Goal: Information Seeking & Learning: Learn about a topic

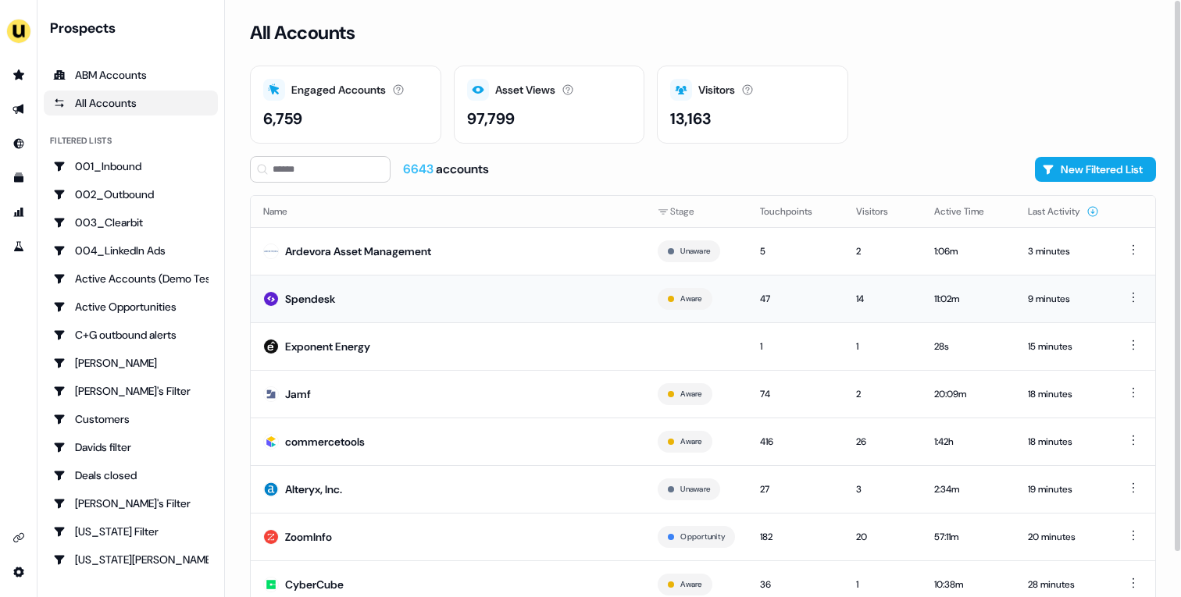
scroll to position [48, 0]
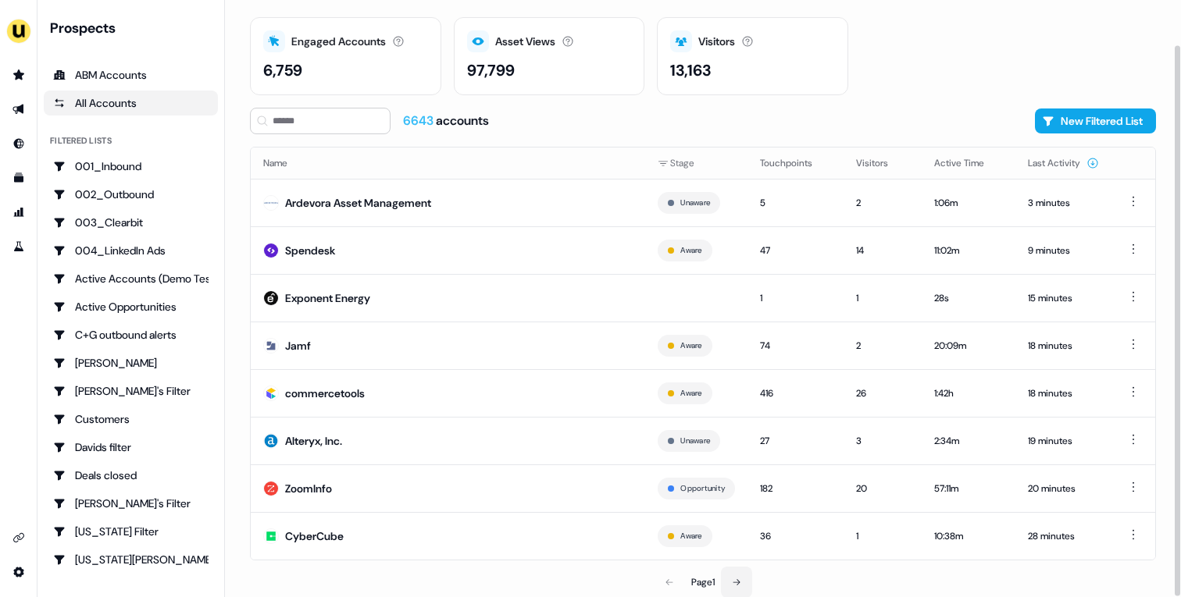
click at [739, 582] on icon at bounding box center [736, 582] width 7 height 6
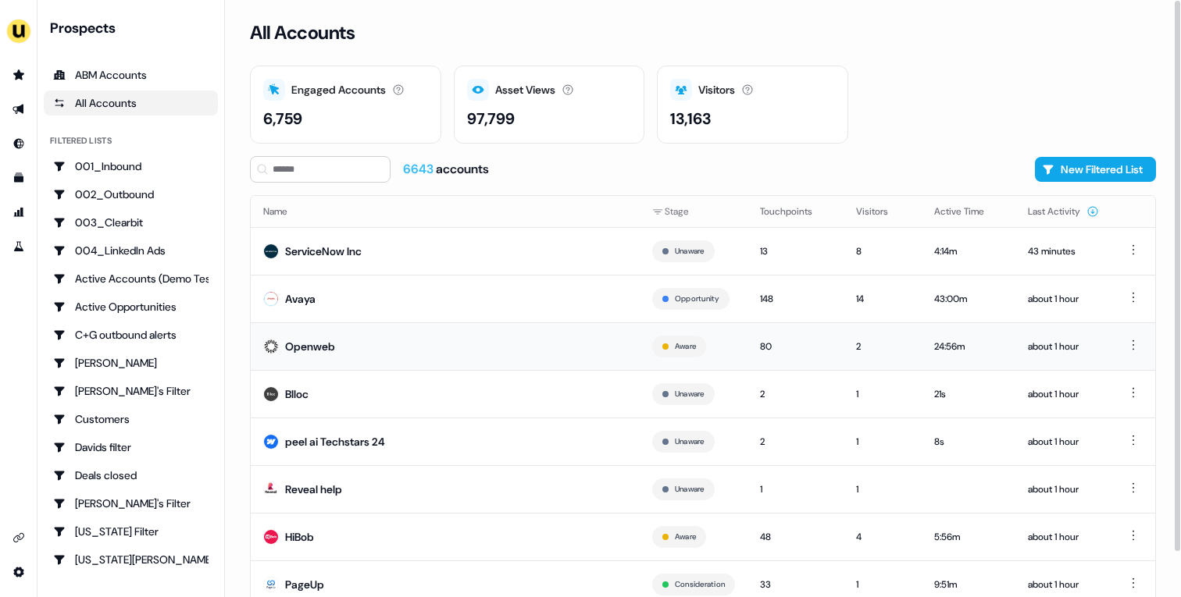
scroll to position [48, 0]
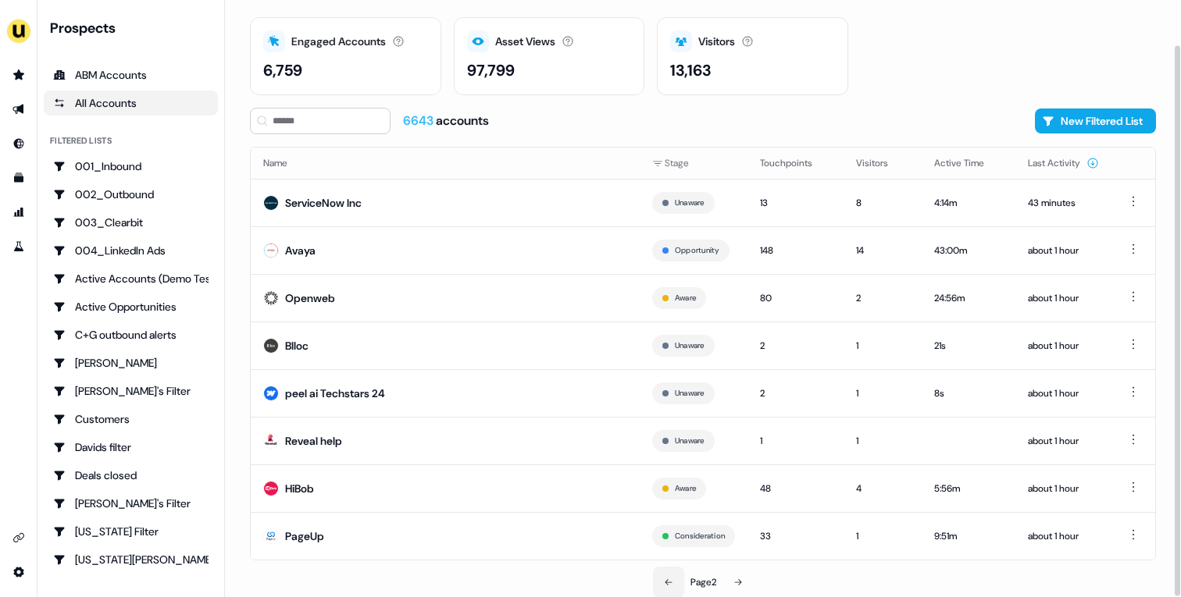
click at [669, 579] on icon at bounding box center [668, 582] width 9 height 9
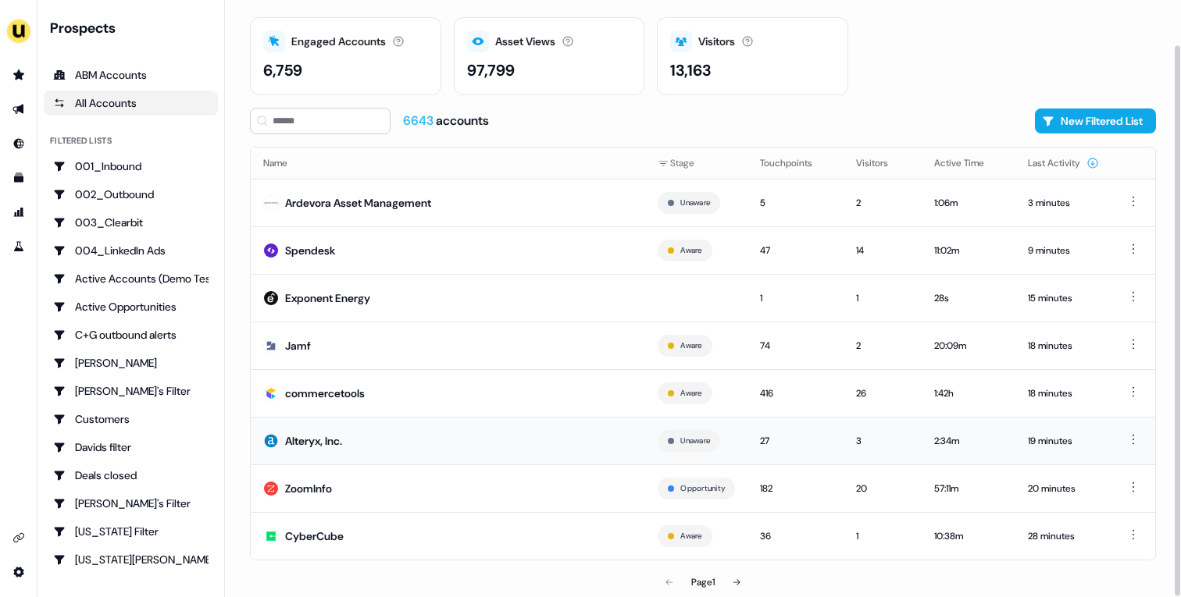
click at [420, 434] on td "Alteryx, Inc." at bounding box center [448, 441] width 394 height 48
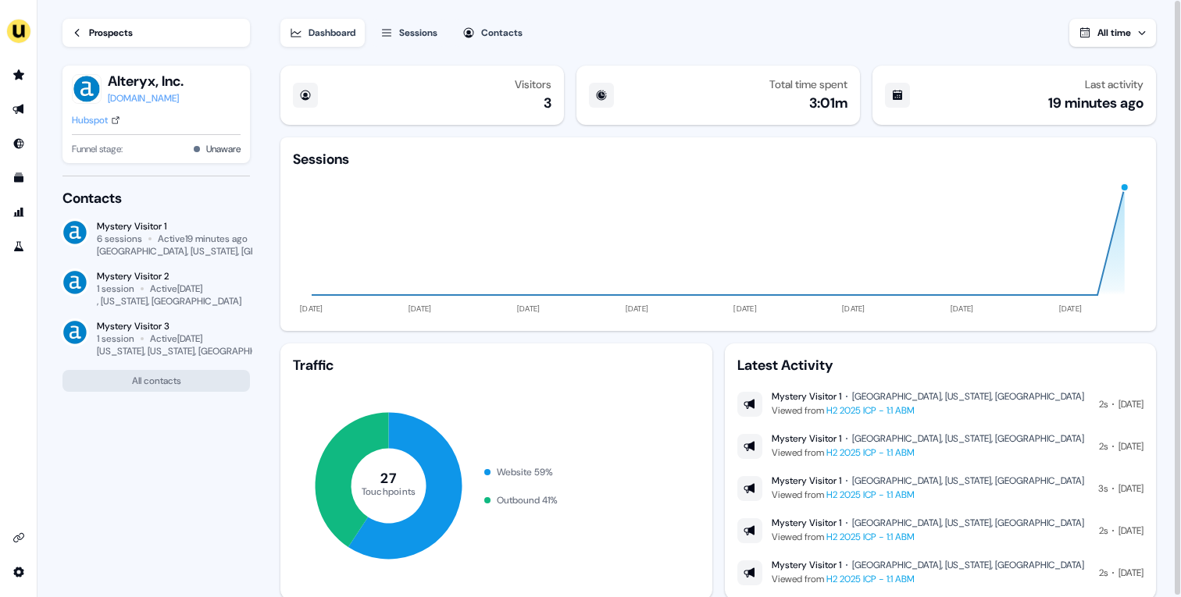
click at [151, 38] on link "Prospects" at bounding box center [155, 33] width 187 height 28
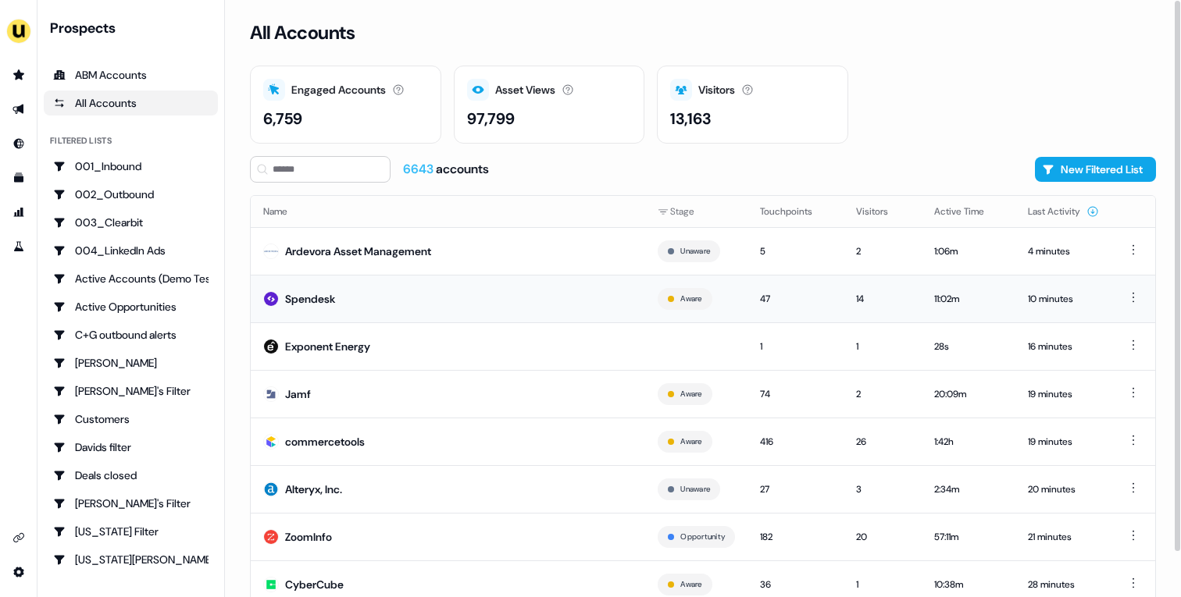
click at [356, 291] on td "Spendesk" at bounding box center [448, 299] width 394 height 48
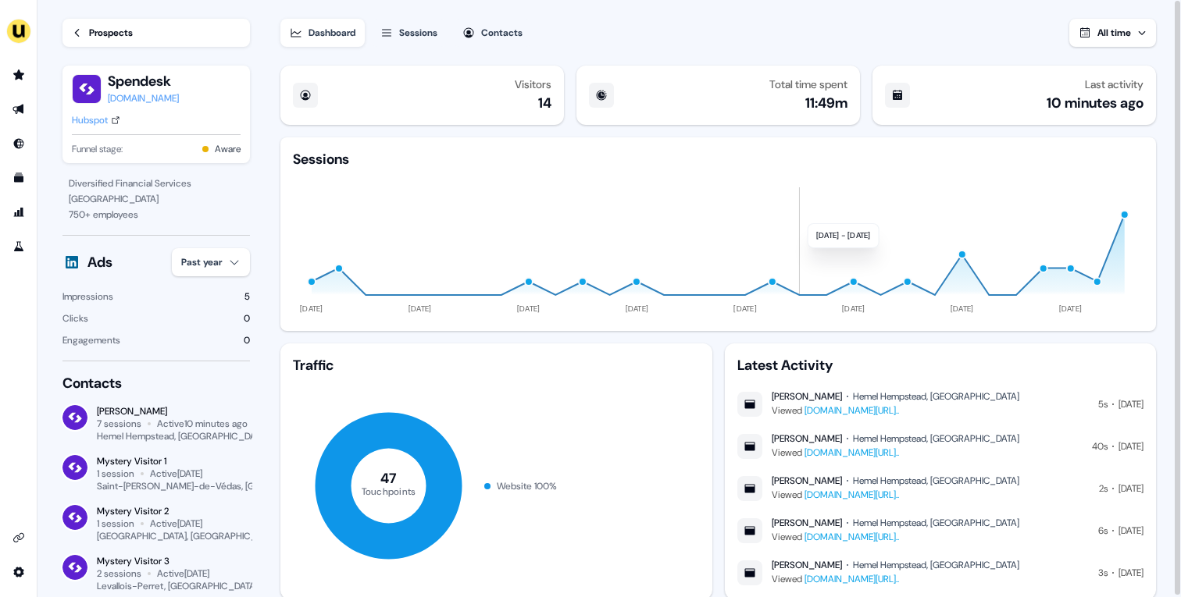
scroll to position [45, 0]
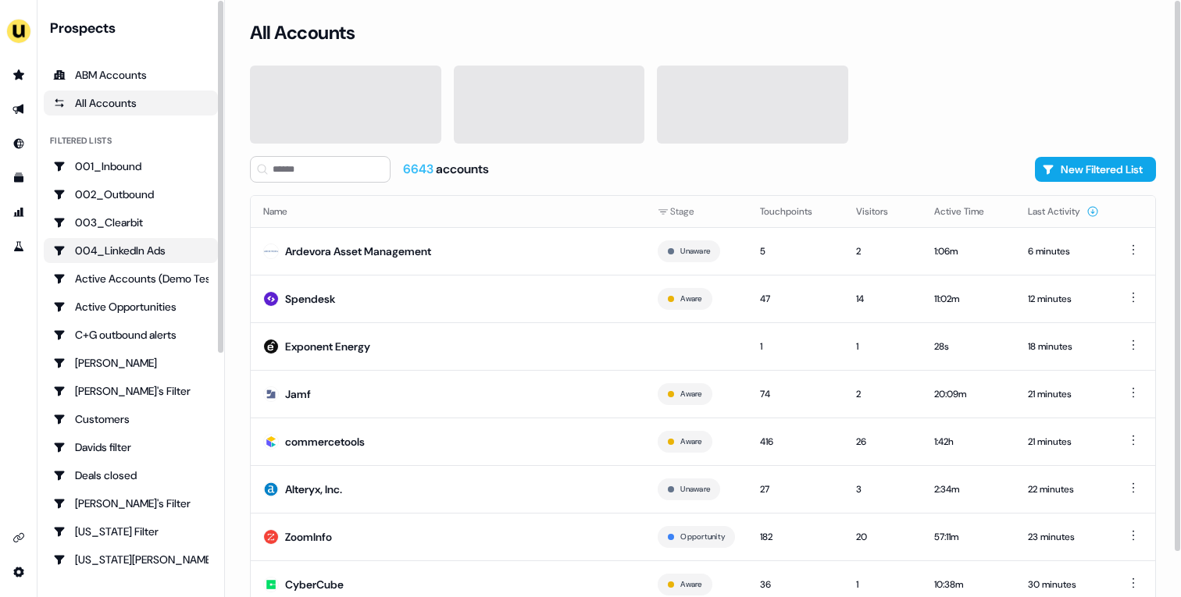
click at [155, 258] on link "004_LinkedIn Ads" at bounding box center [131, 250] width 174 height 25
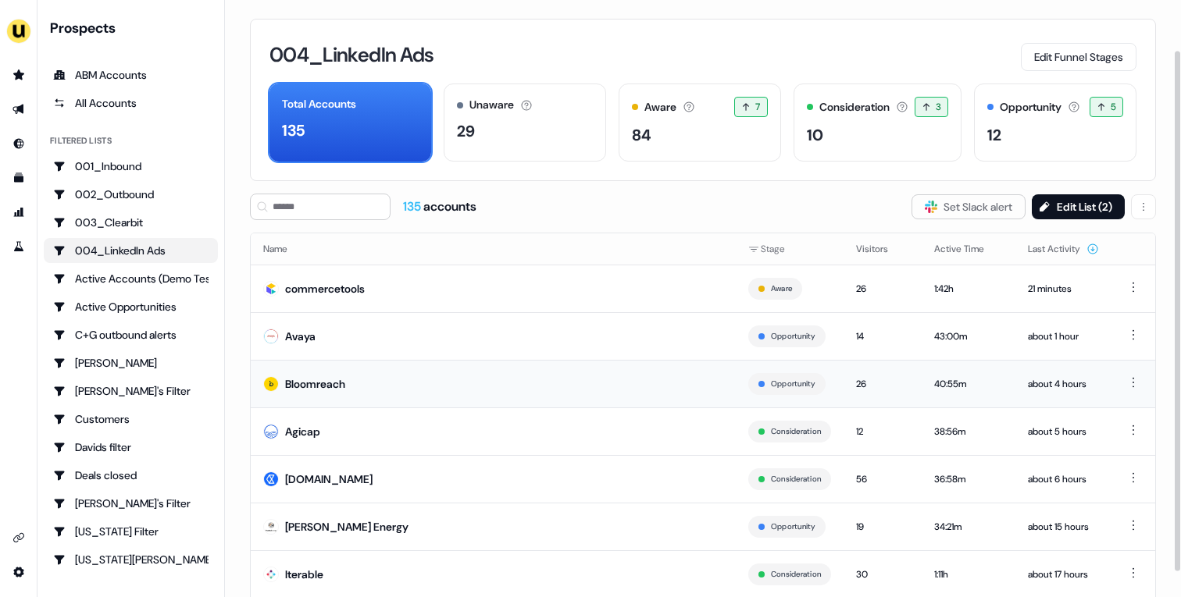
scroll to position [86, 0]
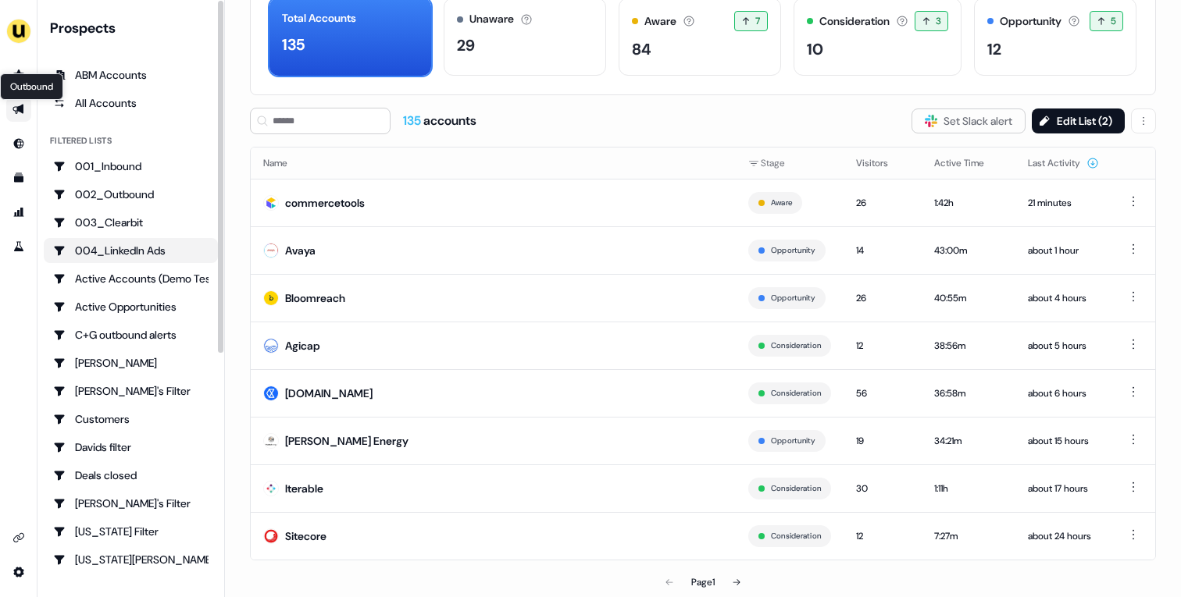
click at [16, 109] on icon "Go to outbound experience" at bounding box center [17, 110] width 11 height 10
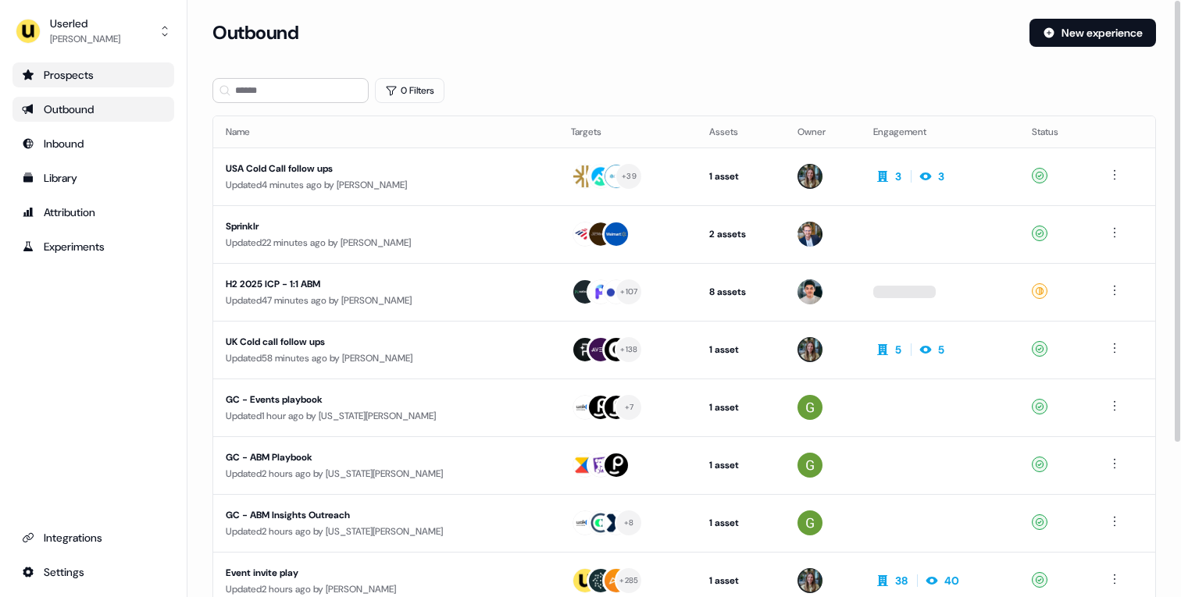
click at [116, 73] on div "Prospects" at bounding box center [93, 75] width 143 height 16
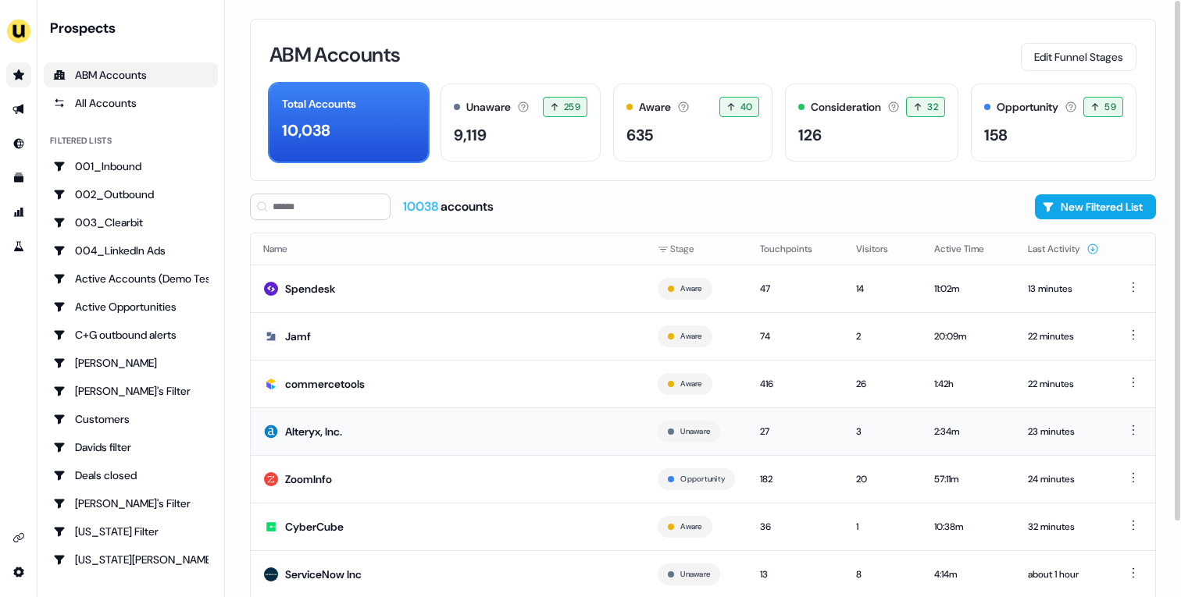
click at [498, 419] on td "Alteryx, Inc." at bounding box center [448, 432] width 394 height 48
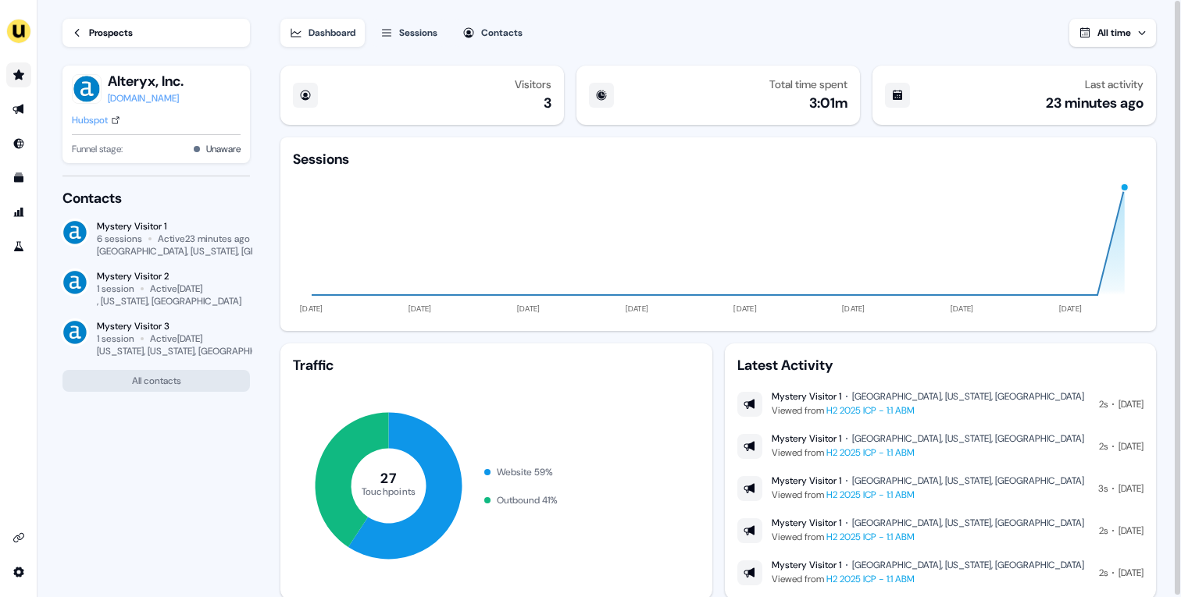
click at [19, 88] on ul "side nav menu" at bounding box center [18, 160] width 37 height 197
click at [19, 77] on icon "Go to prospects" at bounding box center [18, 75] width 11 height 10
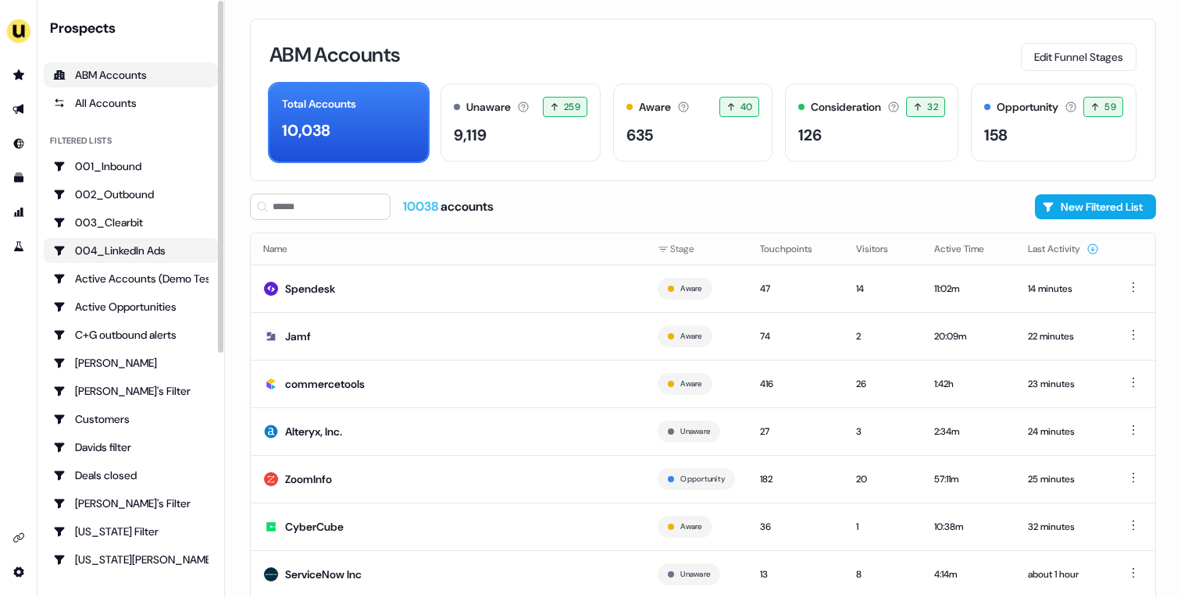
click at [132, 244] on div "004_LinkedIn Ads" at bounding box center [130, 251] width 155 height 16
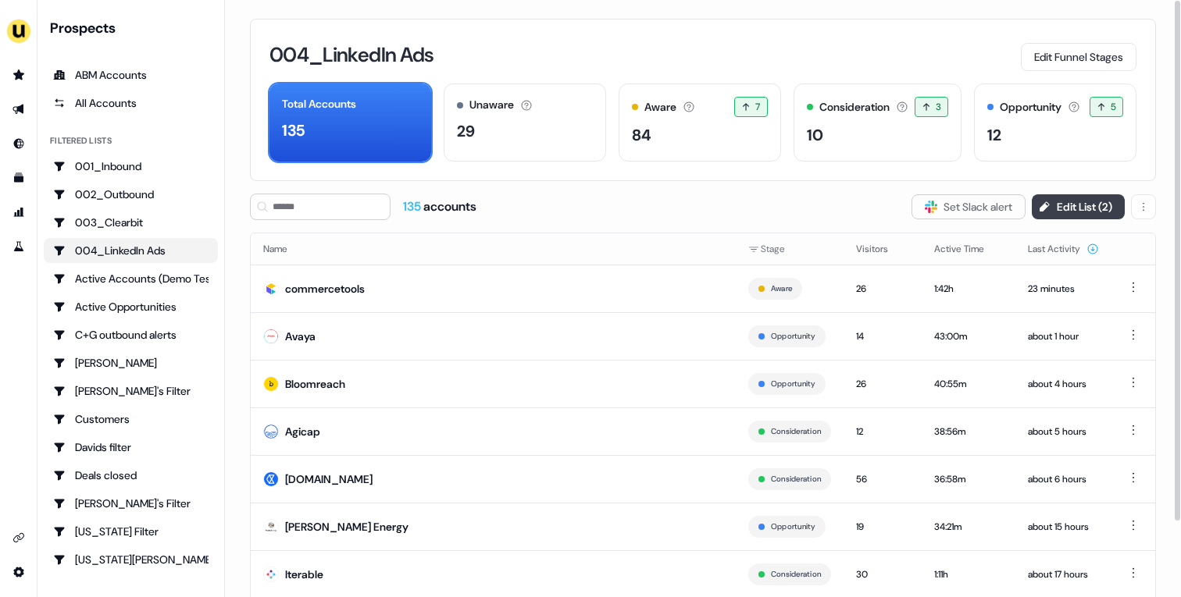
click at [1089, 212] on button "Edit List ( 2 )" at bounding box center [1078, 206] width 93 height 25
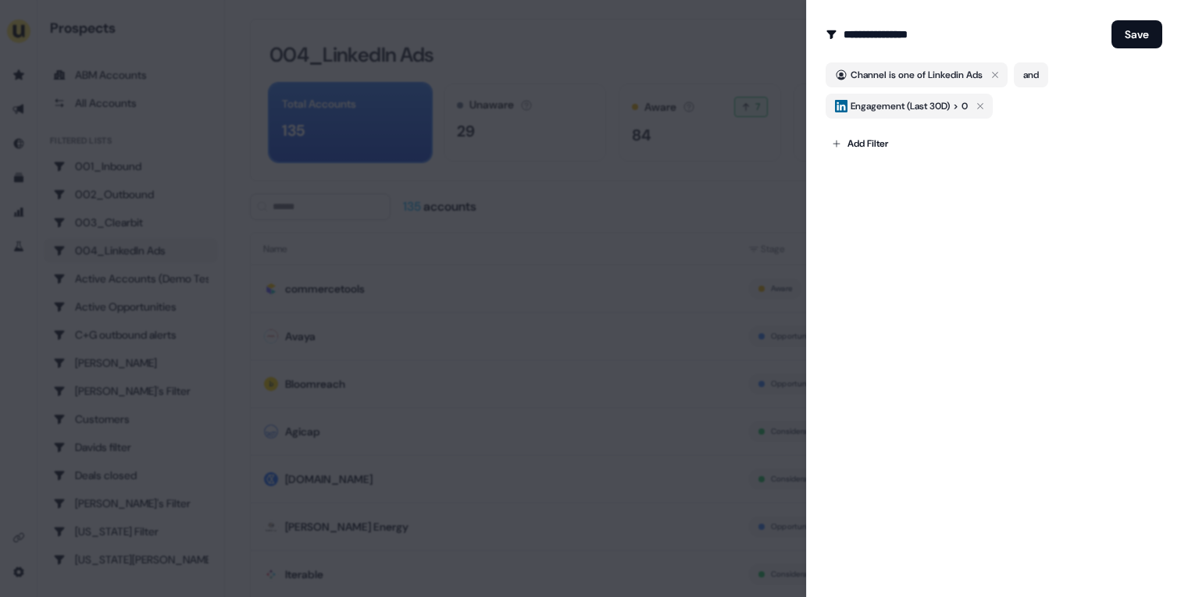
click at [727, 203] on div at bounding box center [590, 298] width 1181 height 597
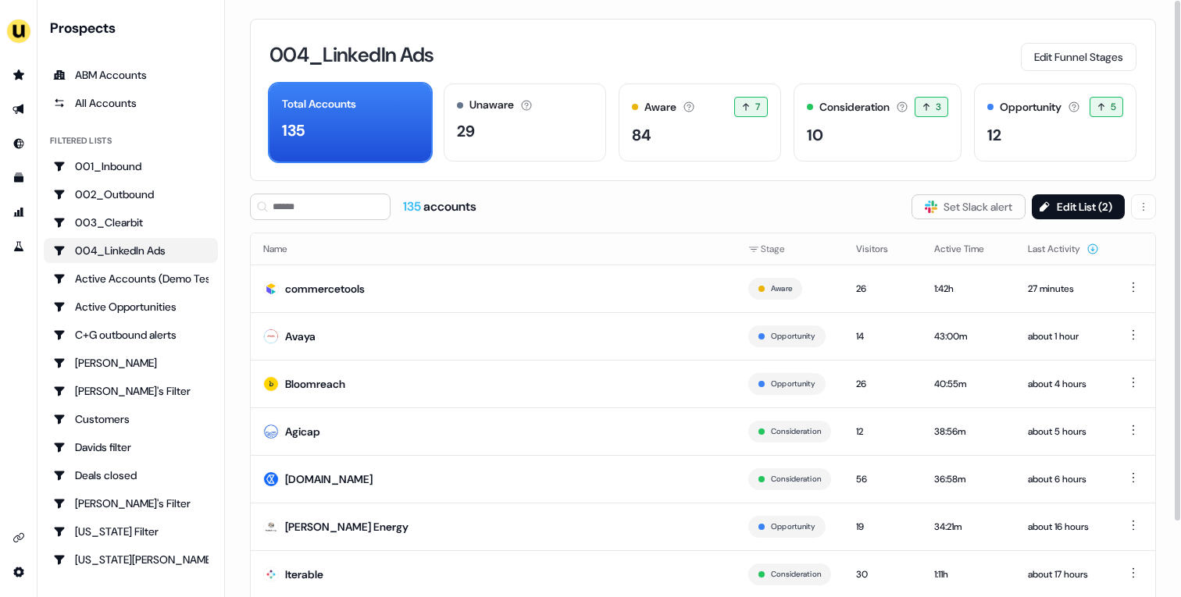
click at [1158, 206] on div "004_LinkedIn Ads Edit Funnel Stages Total Accounts 135 Unaware The default stag…" at bounding box center [703, 298] width 956 height 597
click at [1148, 207] on html "For the best experience switch devices to a bigger screen. Go to Userled.io Pro…" at bounding box center [590, 298] width 1181 height 597
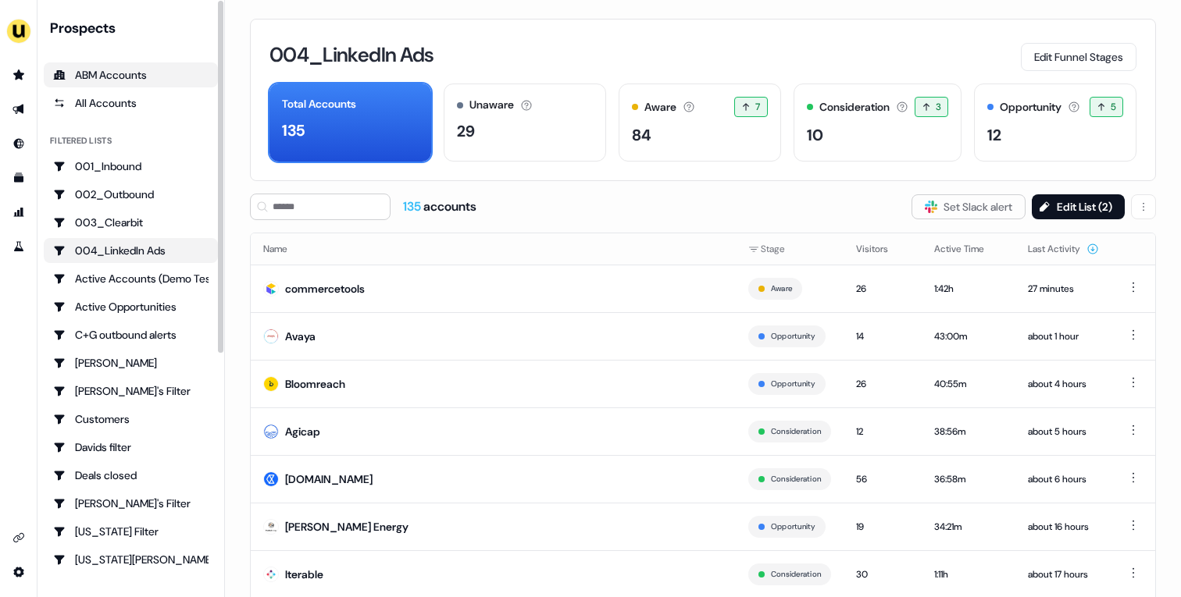
click at [116, 80] on div "ABM Accounts" at bounding box center [130, 75] width 155 height 16
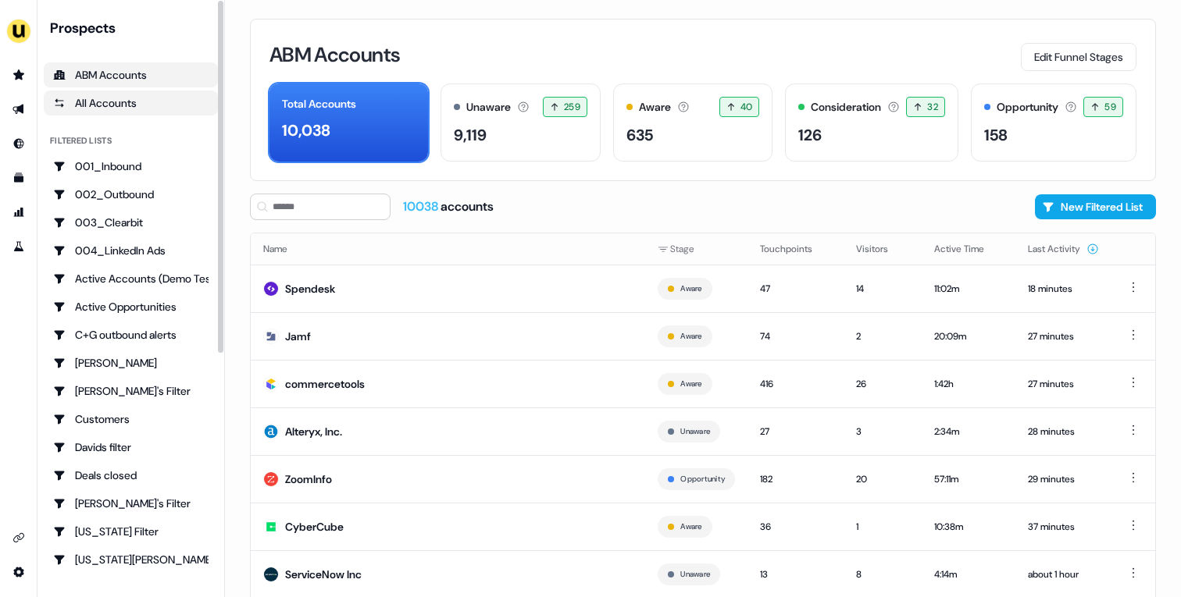
click at [116, 101] on div "All Accounts" at bounding box center [130, 103] width 155 height 16
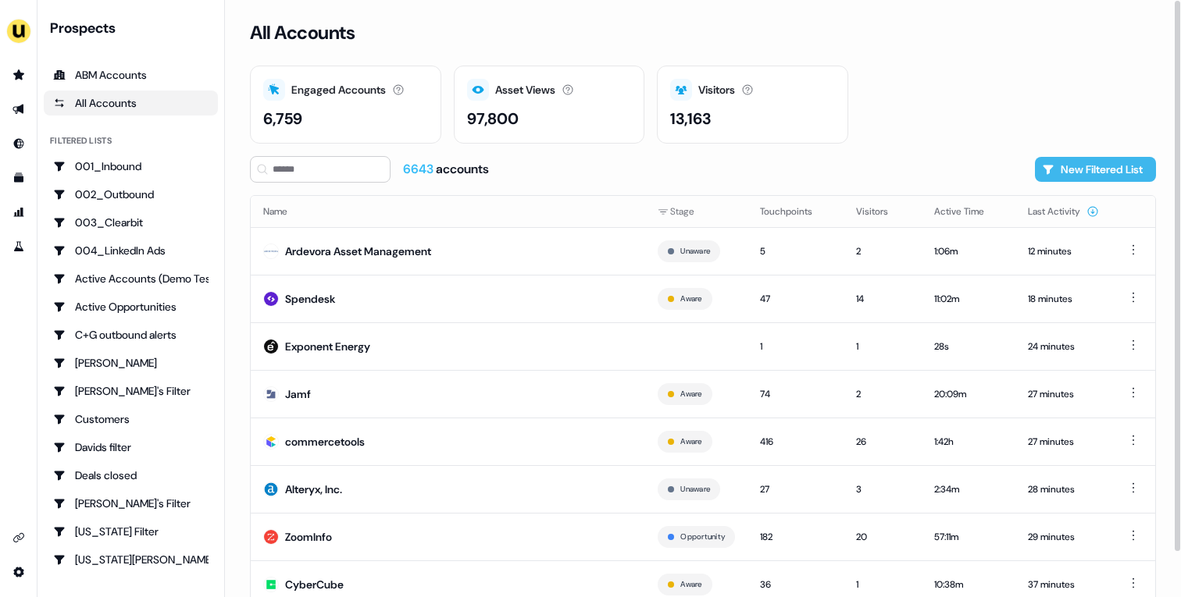
click at [1043, 168] on icon at bounding box center [1048, 170] width 10 height 9
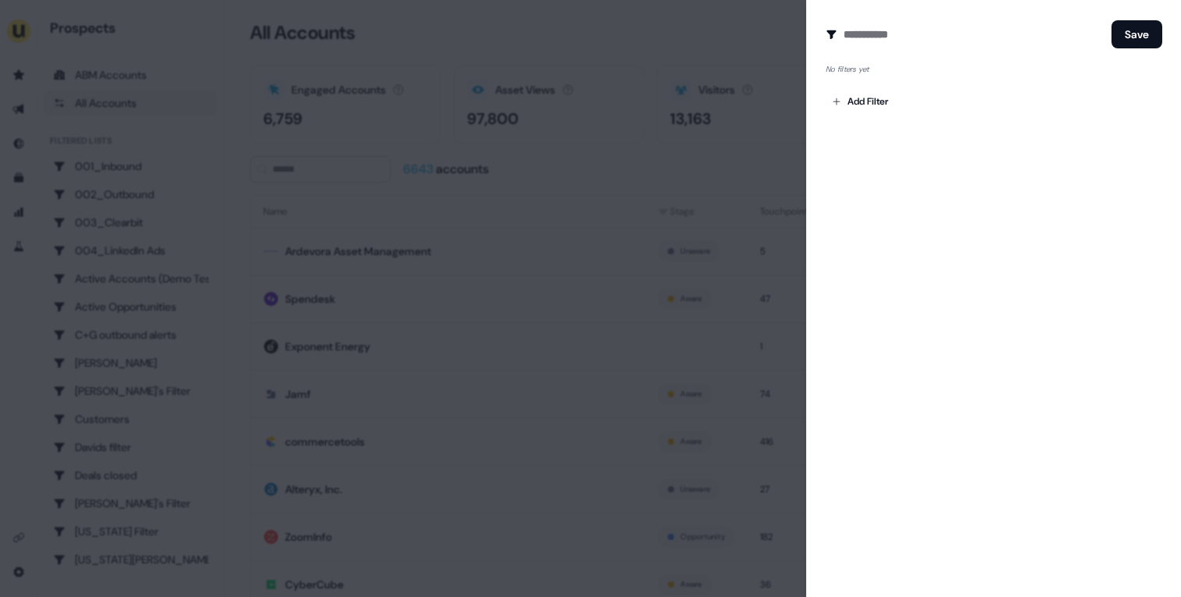
click at [879, 12] on div "Create Audience Filter Create a new audience by setting a name and configuring …" at bounding box center [993, 298] width 375 height 597
click at [878, 33] on input at bounding box center [974, 34] width 262 height 31
type input "**********"
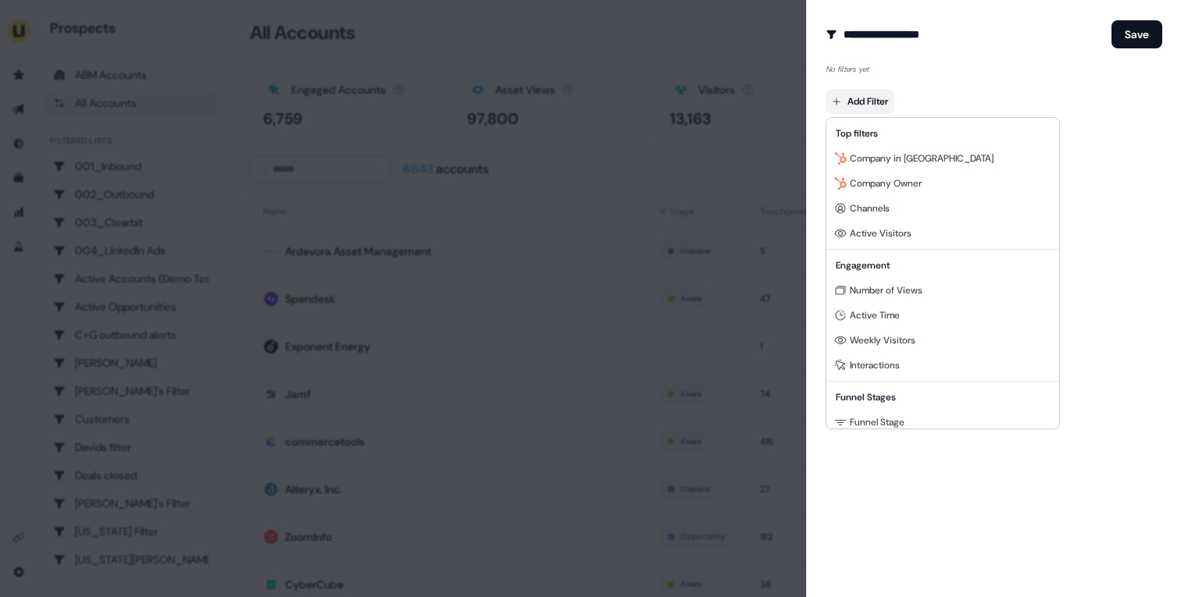
click at [864, 103] on body "For the best experience switch devices to a bigger screen. Go to Userled.io Pro…" at bounding box center [590, 298] width 1181 height 597
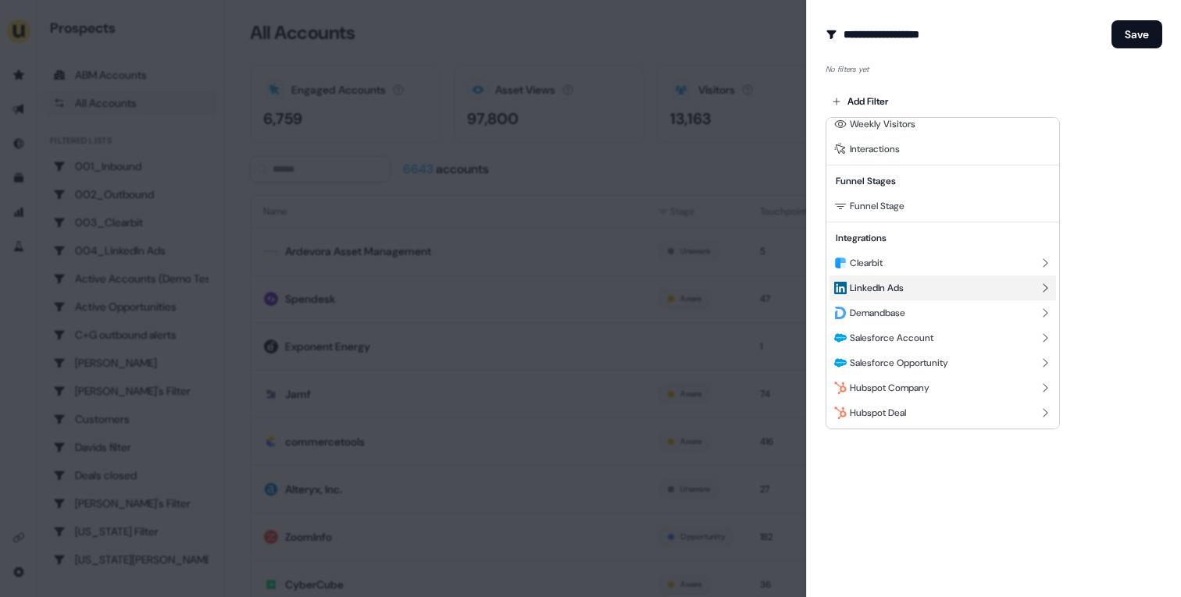
click at [915, 290] on div "LinkedIn Ads" at bounding box center [942, 288] width 226 height 25
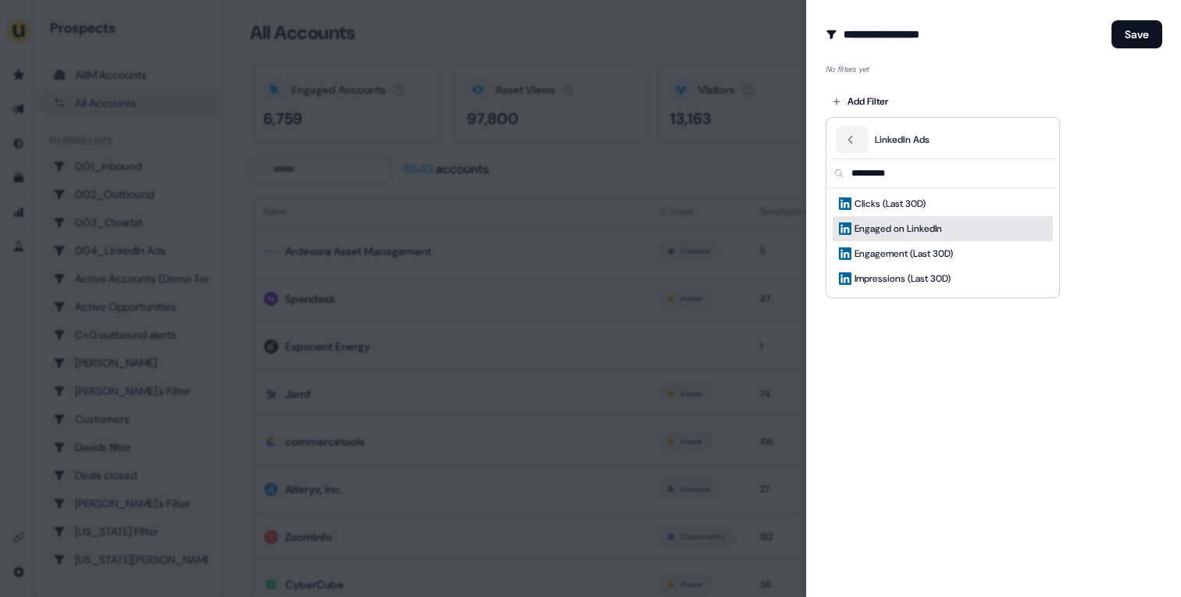
click at [918, 231] on span "Engaged on LinkedIn" at bounding box center [897, 229] width 87 height 16
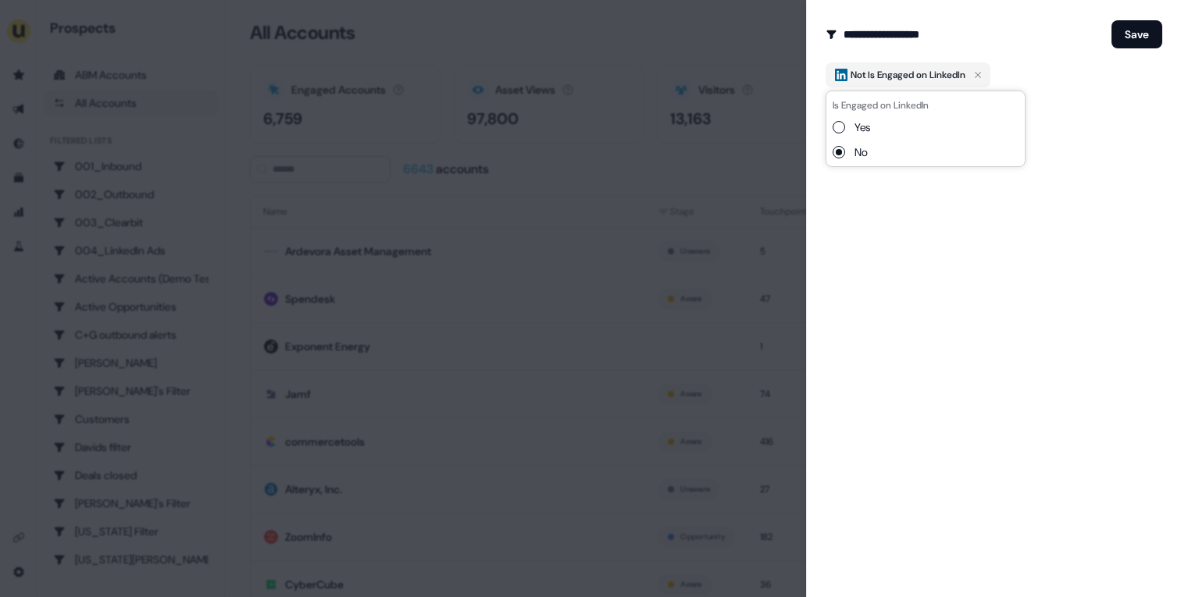
click at [854, 133] on div "Yes" at bounding box center [850, 127] width 37 height 16
click at [844, 129] on div "Yes" at bounding box center [850, 127] width 37 height 16
click at [839, 130] on button "Yes" at bounding box center [838, 127] width 12 height 12
click at [889, 212] on div "**********" at bounding box center [993, 298] width 375 height 597
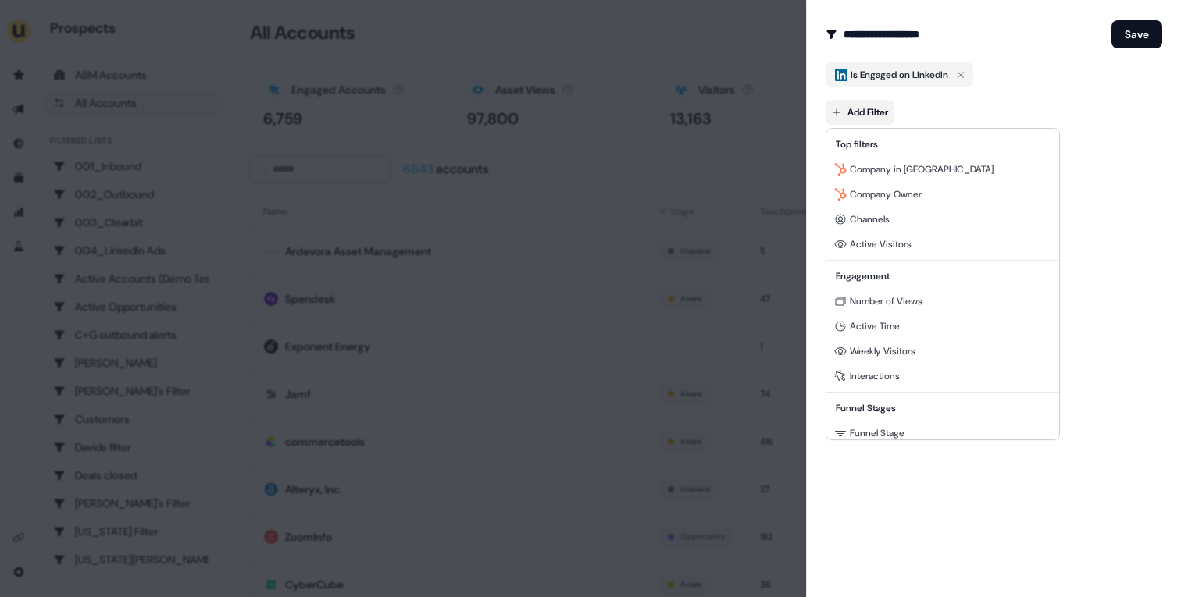
click at [860, 105] on body "For the best experience switch devices to a bigger screen. Go to Userled.io Pro…" at bounding box center [590, 298] width 1181 height 597
click at [1063, 87] on div at bounding box center [590, 298] width 1181 height 597
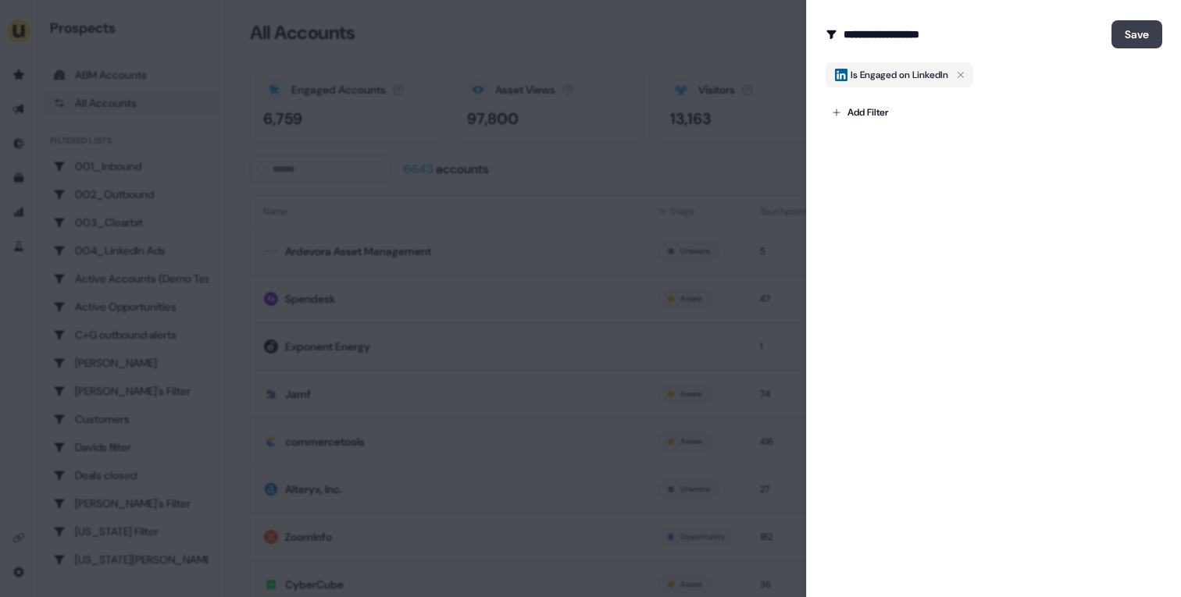
click at [1121, 34] on button "Save" at bounding box center [1136, 34] width 51 height 28
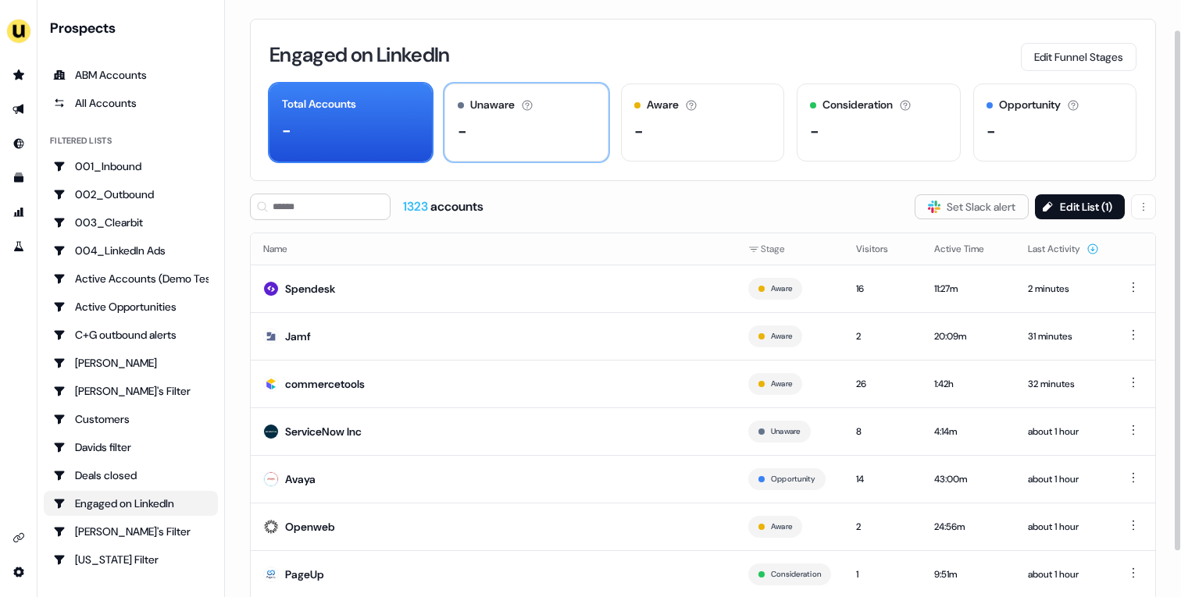
scroll to position [86, 0]
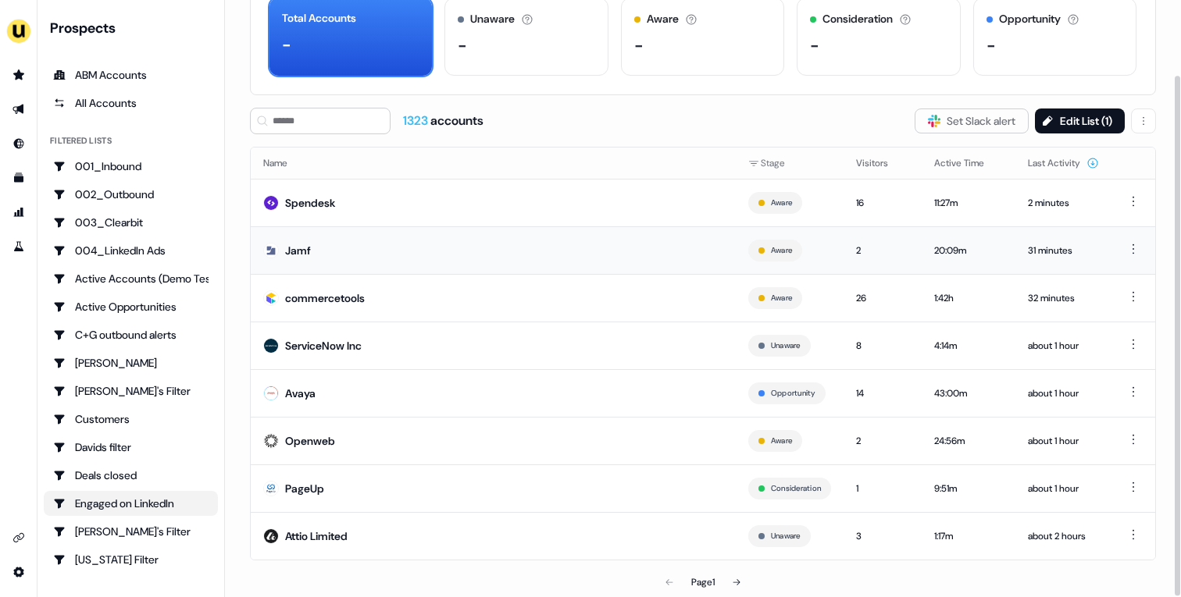
click at [422, 252] on td "Jamf" at bounding box center [493, 250] width 485 height 48
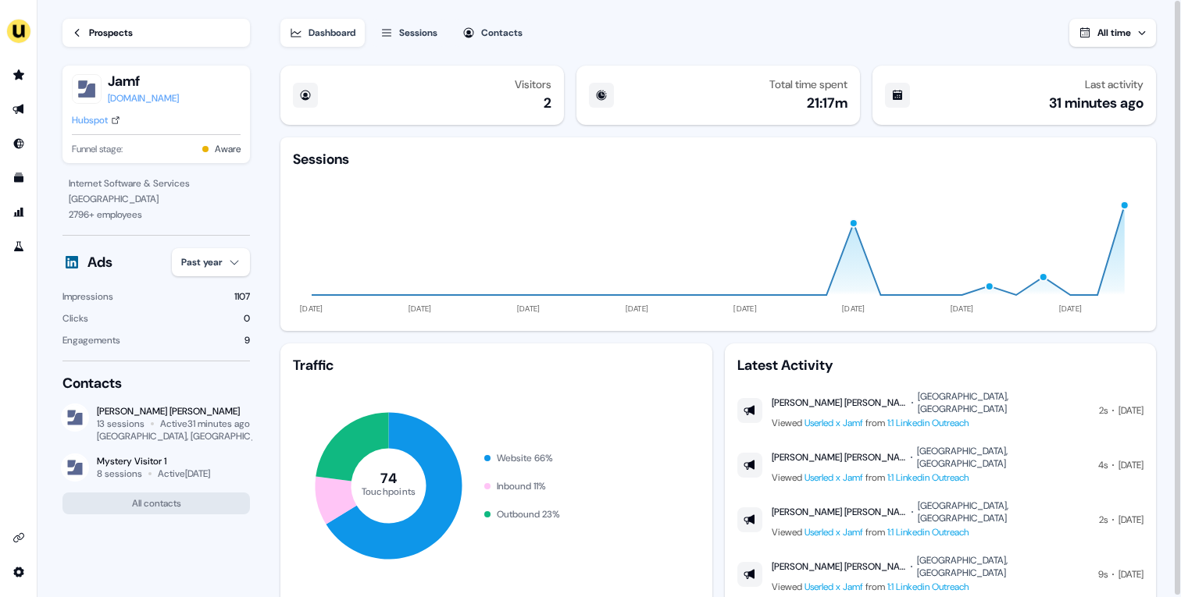
click at [103, 26] on div "Prospects" at bounding box center [111, 33] width 44 height 16
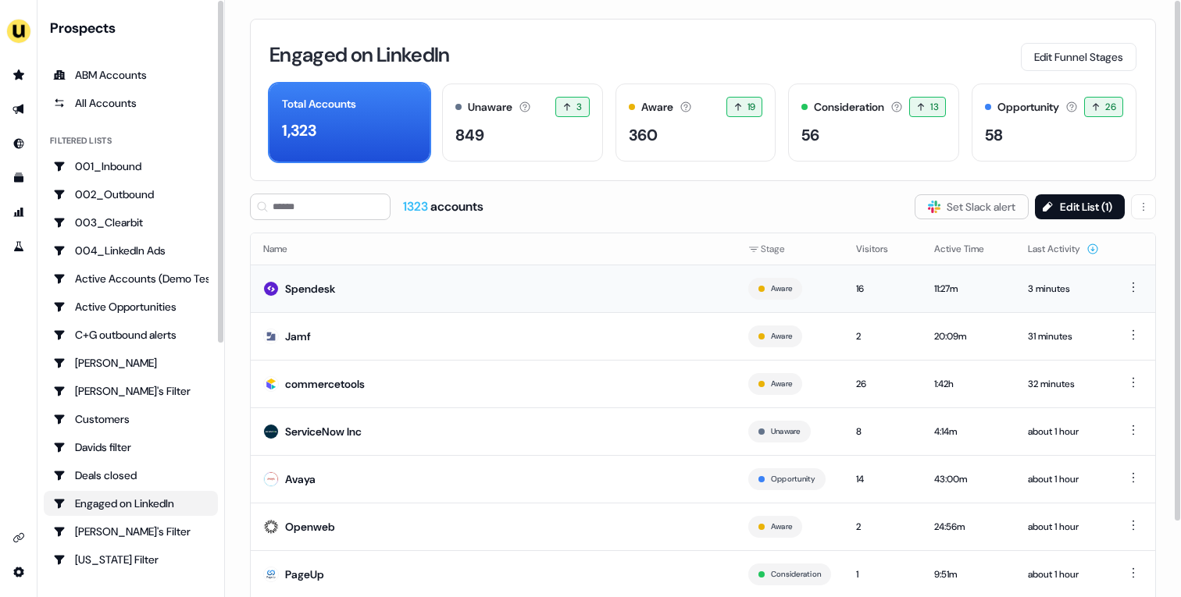
scroll to position [86, 0]
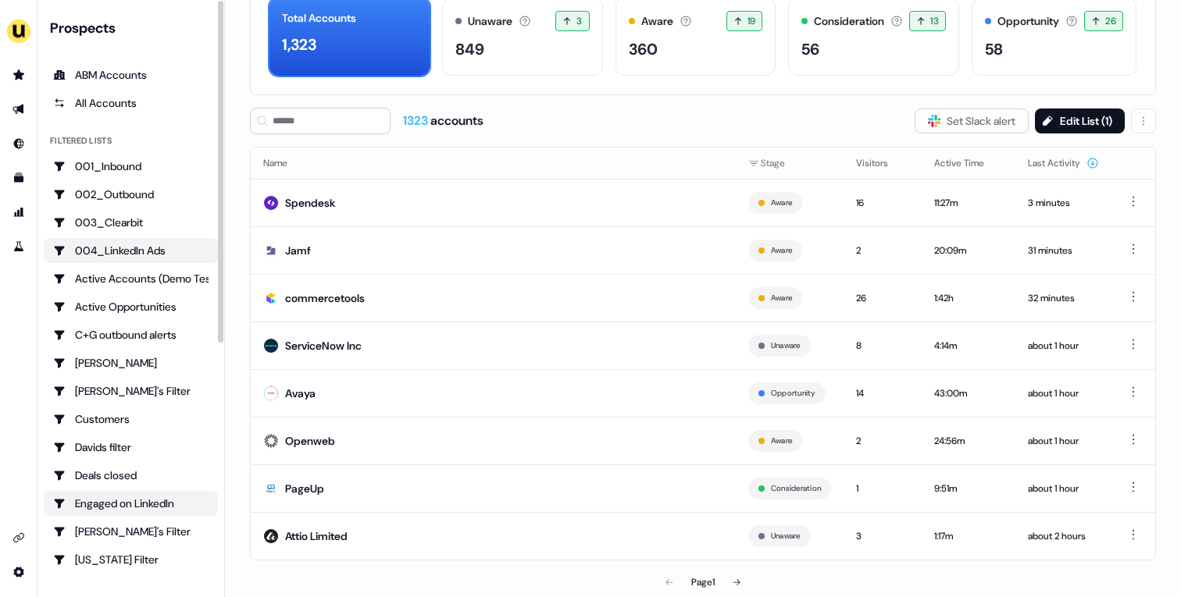
click at [143, 255] on div "004_LinkedIn Ads" at bounding box center [130, 251] width 155 height 16
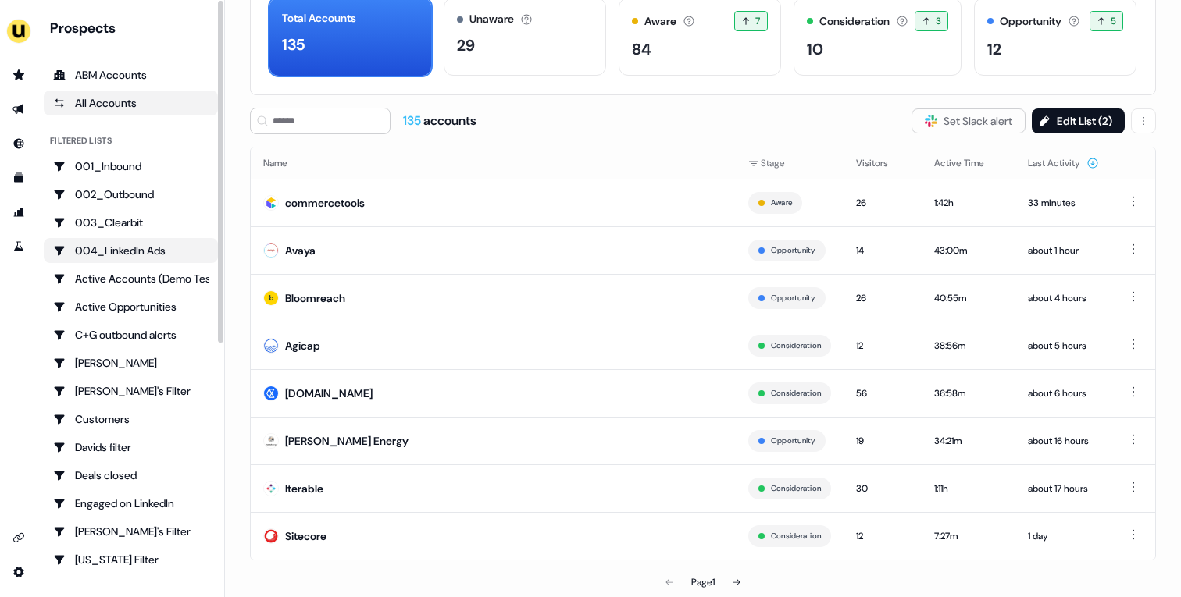
click at [106, 103] on div "All Accounts" at bounding box center [130, 103] width 155 height 16
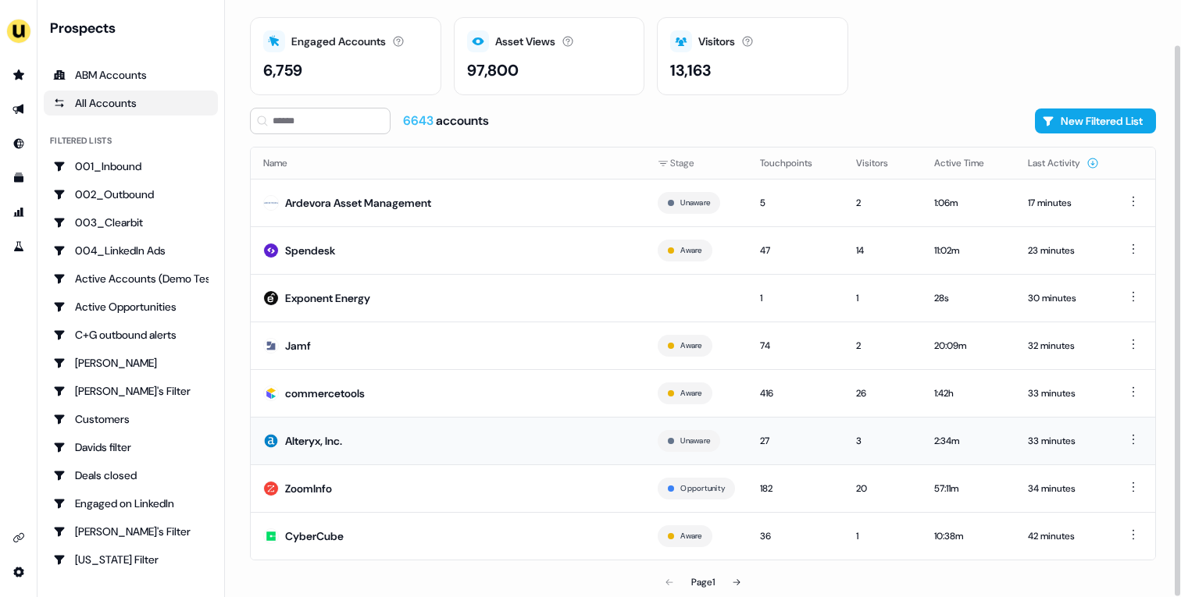
click at [522, 430] on td "Alteryx, Inc." at bounding box center [448, 441] width 394 height 48
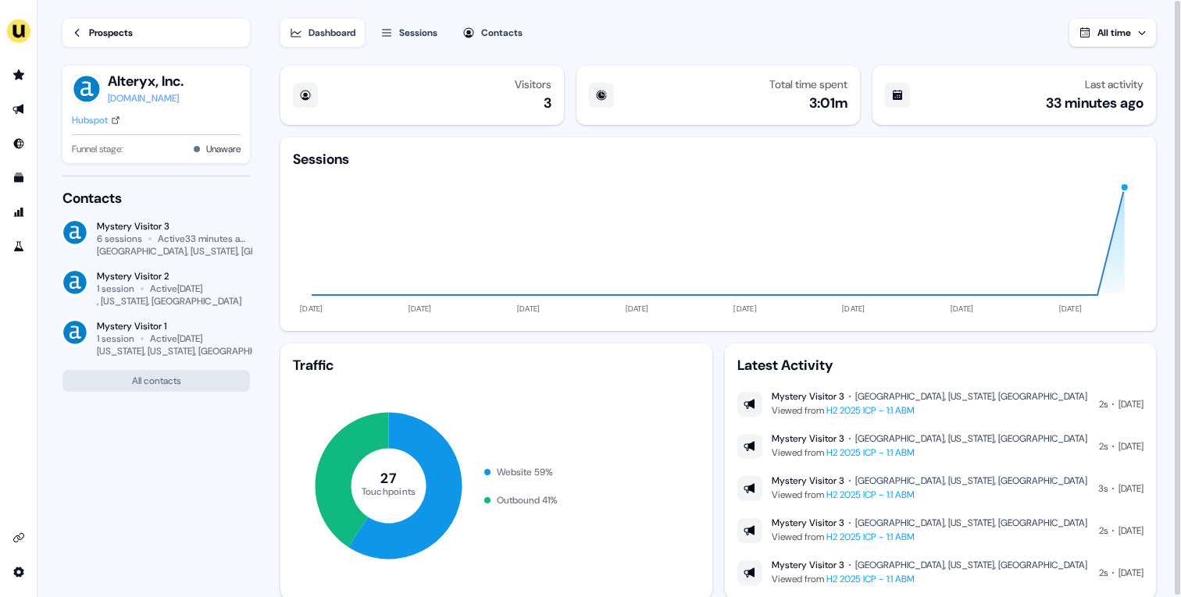
click at [88, 120] on div "Hubspot" at bounding box center [90, 120] width 36 height 16
click at [98, 31] on div "Prospects" at bounding box center [111, 33] width 44 height 16
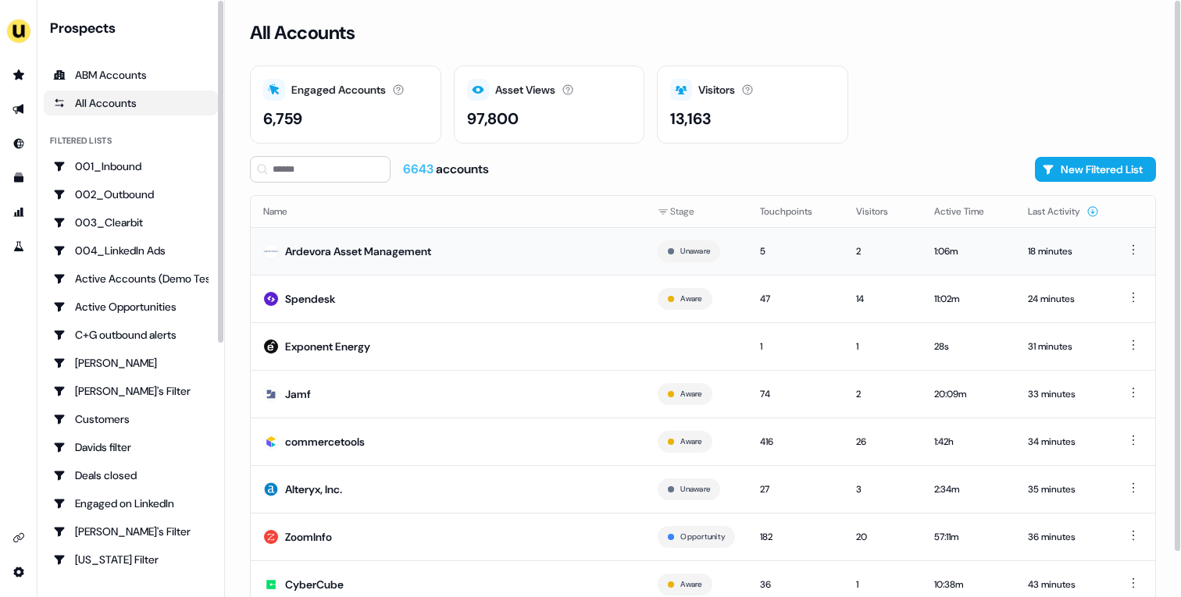
scroll to position [48, 0]
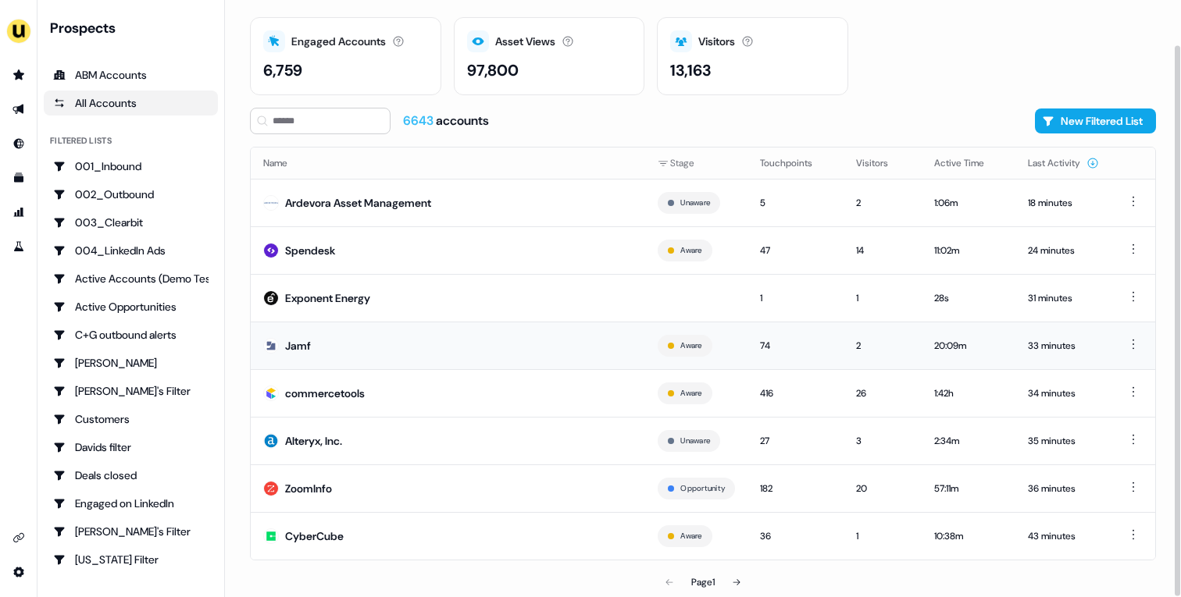
click at [527, 355] on td "Jamf" at bounding box center [448, 346] width 394 height 48
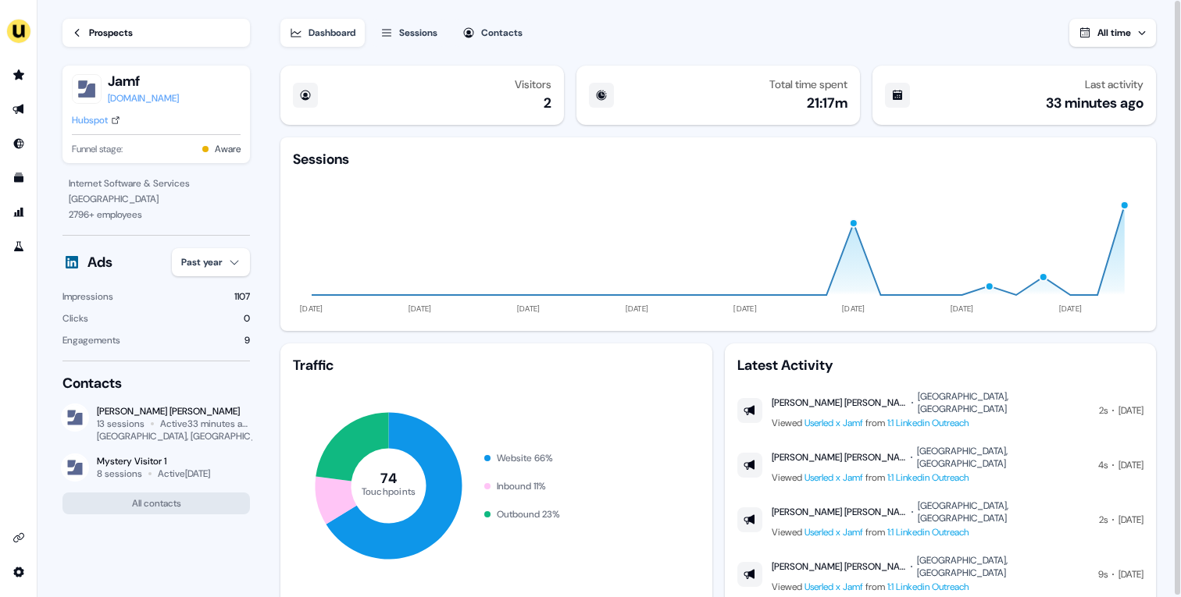
click at [141, 33] on link "Prospects" at bounding box center [155, 33] width 187 height 28
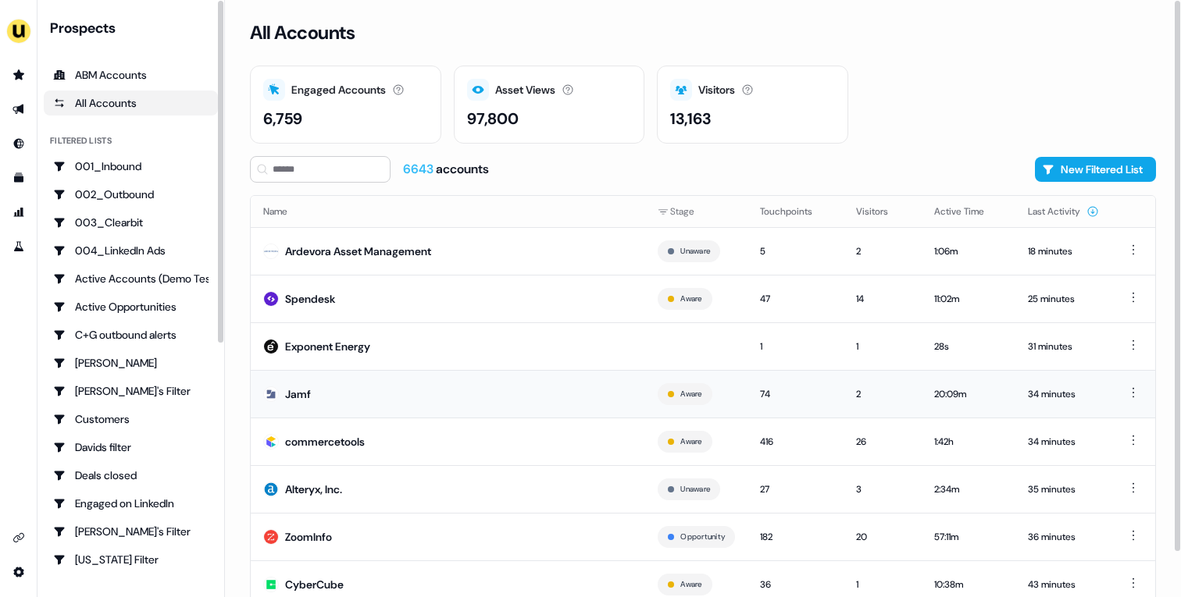
scroll to position [48, 0]
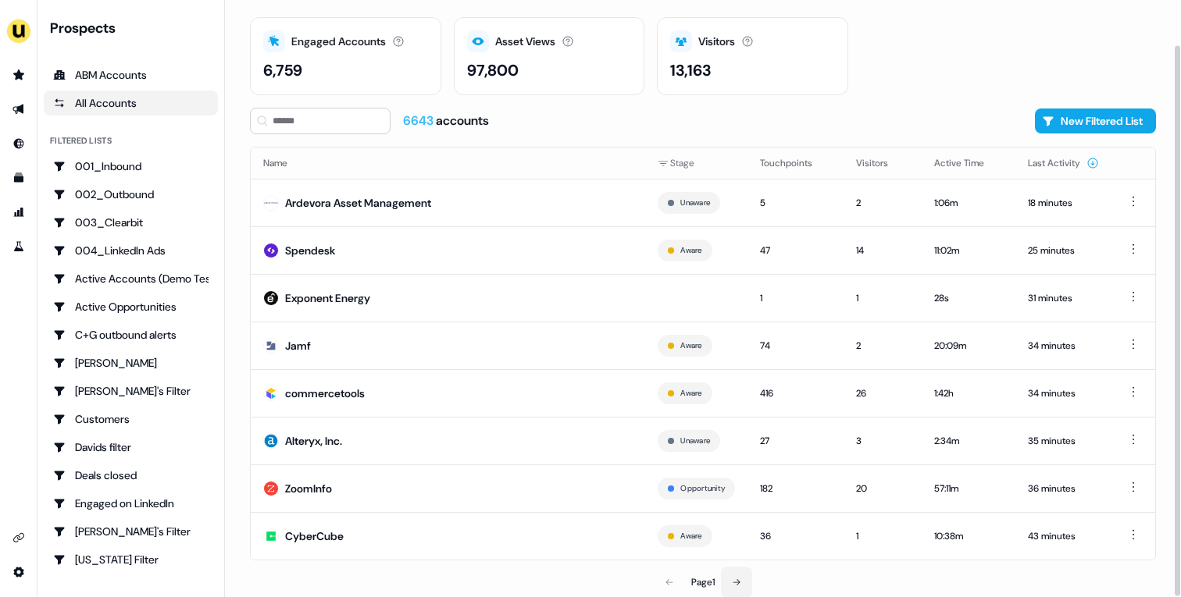
click at [741, 581] on icon at bounding box center [736, 582] width 9 height 9
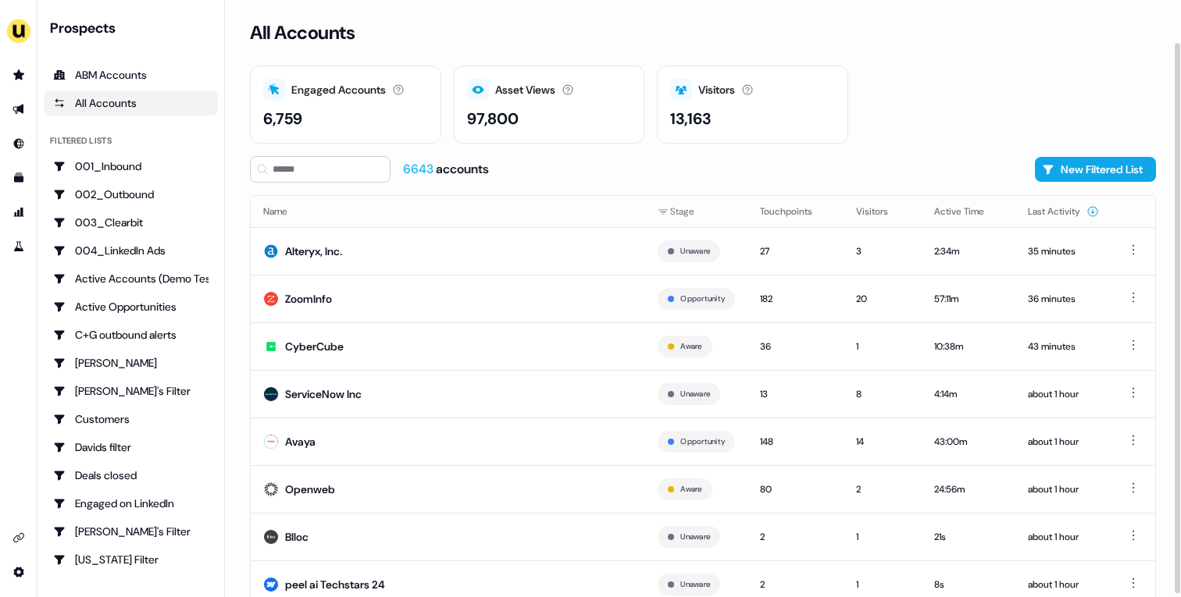
scroll to position [48, 0]
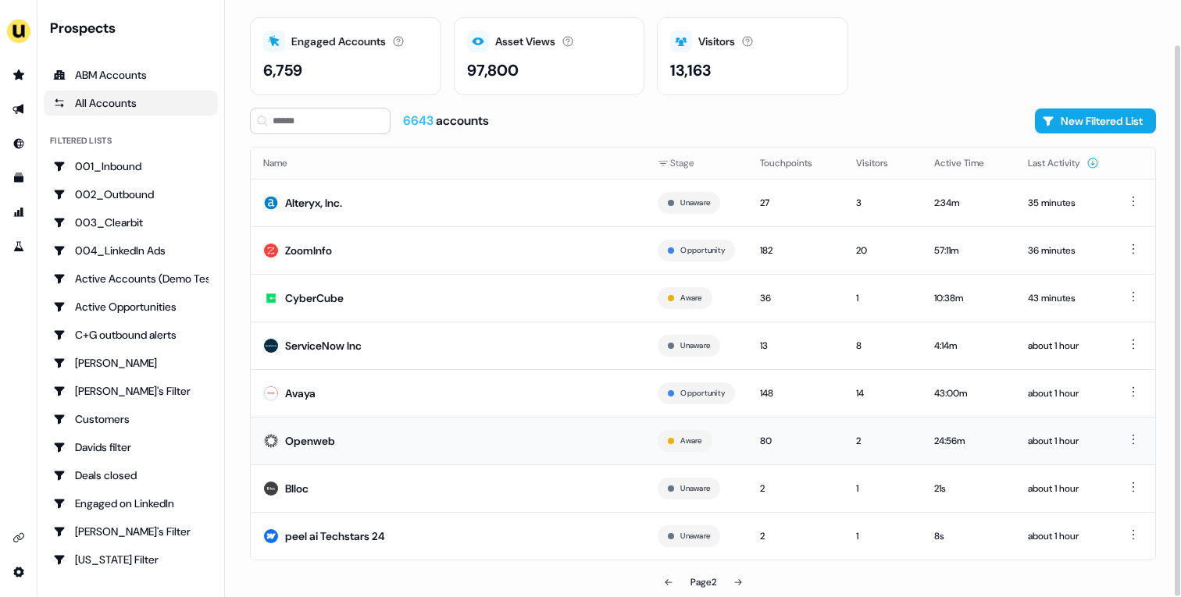
click at [433, 439] on td "Openweb" at bounding box center [448, 441] width 394 height 48
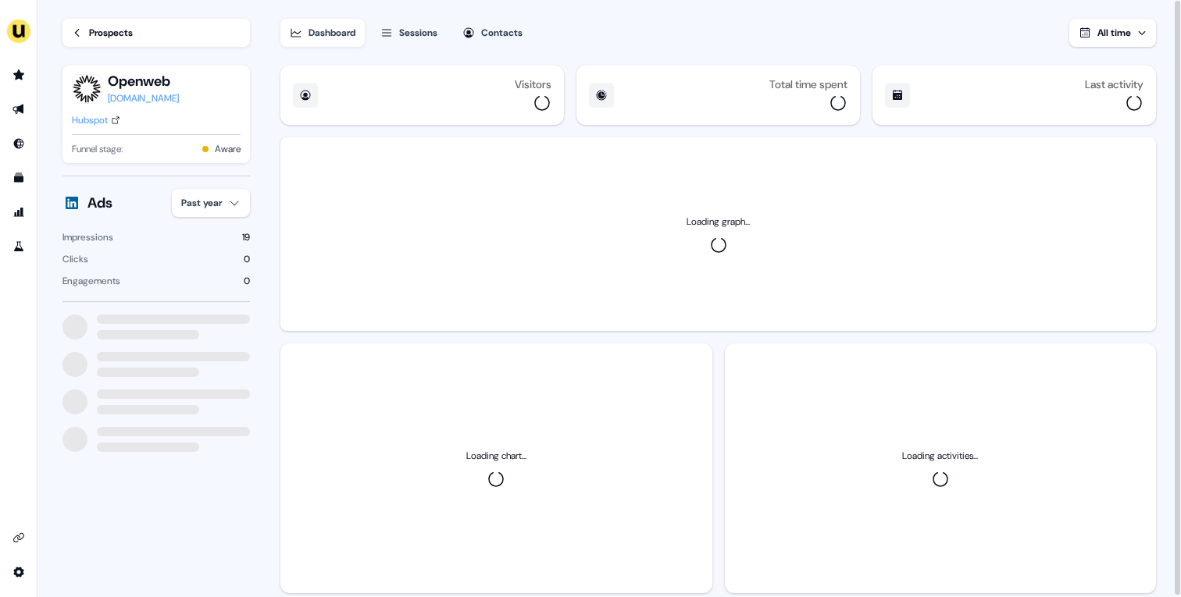
click at [100, 116] on div "Hubspot" at bounding box center [90, 120] width 36 height 16
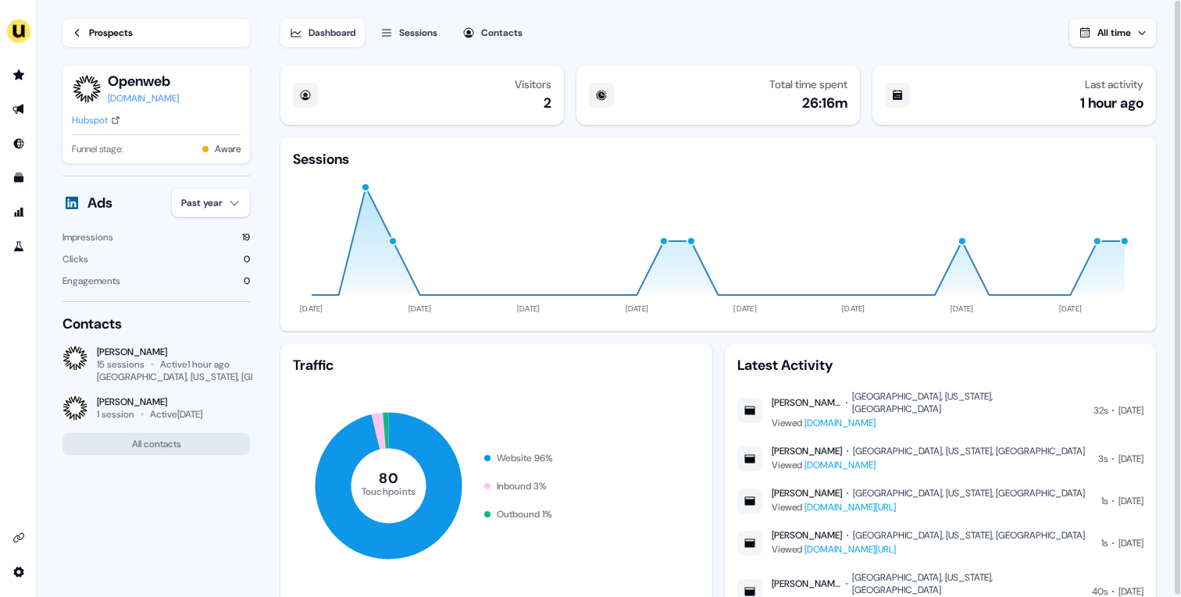
scroll to position [45, 0]
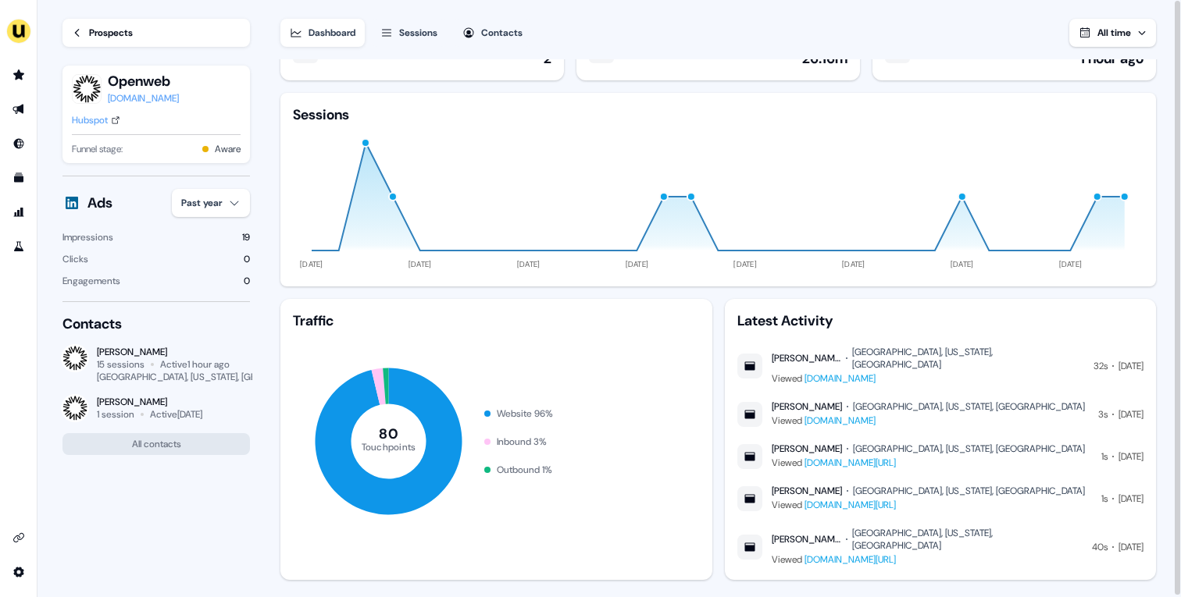
click at [119, 37] on div "Prospects" at bounding box center [111, 33] width 44 height 16
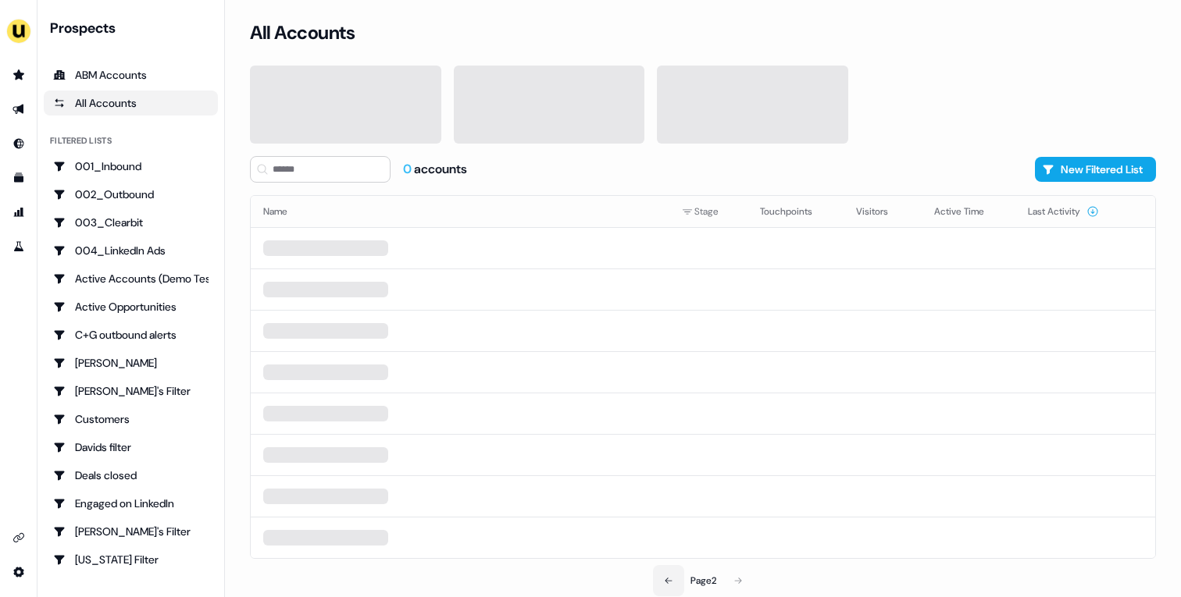
click at [672, 583] on button at bounding box center [668, 580] width 31 height 31
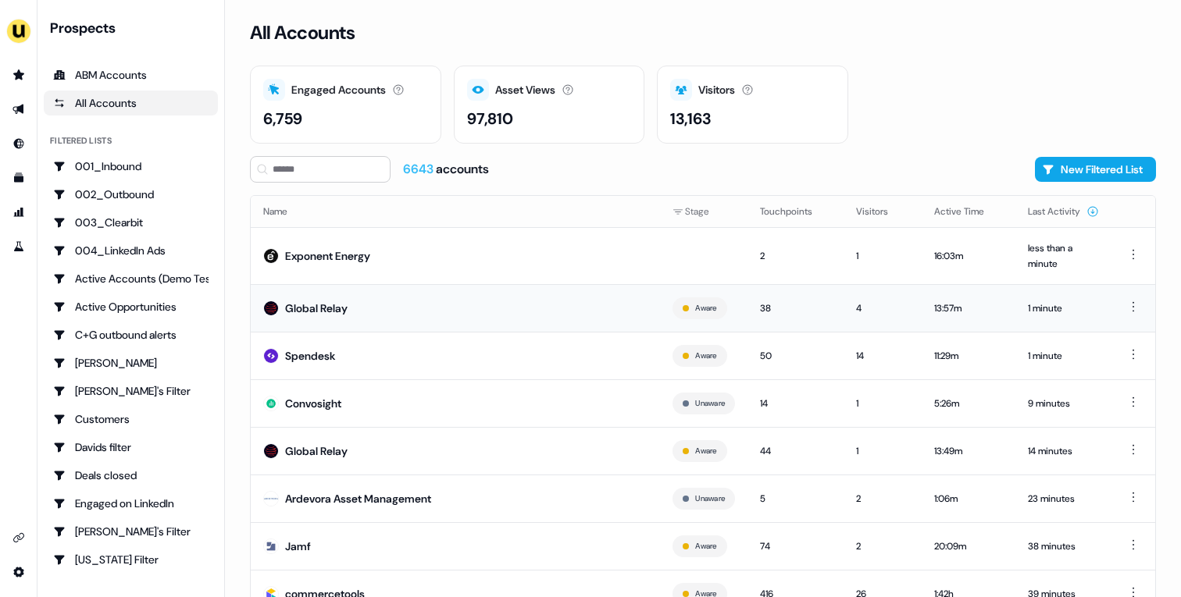
click at [561, 303] on td "Global Relay" at bounding box center [455, 308] width 409 height 48
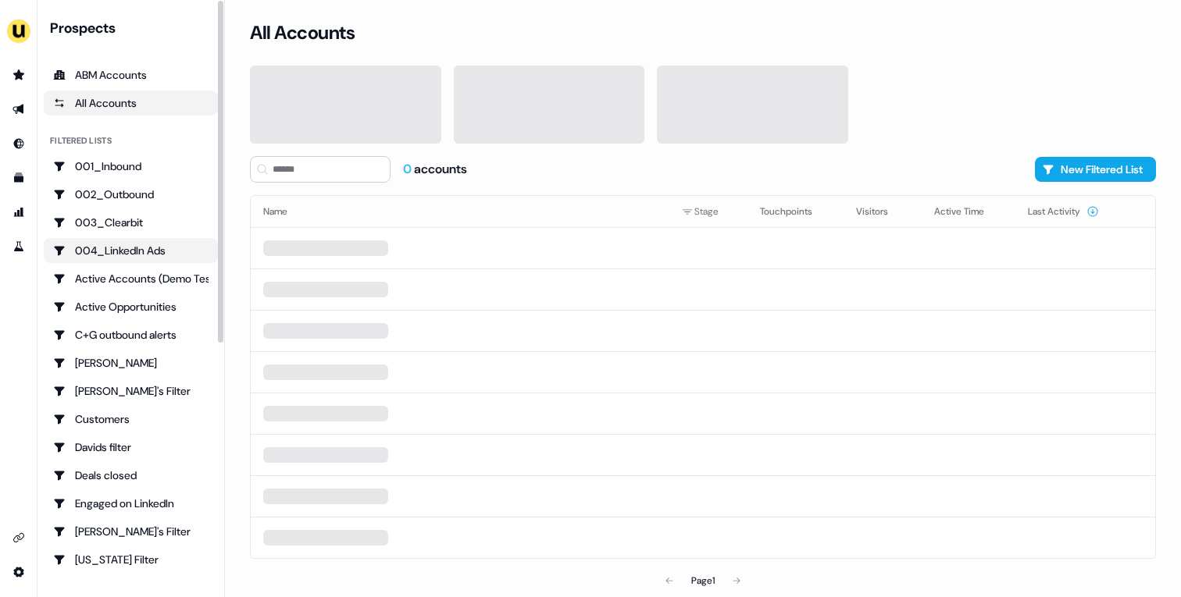
click at [141, 249] on div "004_LinkedIn Ads" at bounding box center [130, 251] width 155 height 16
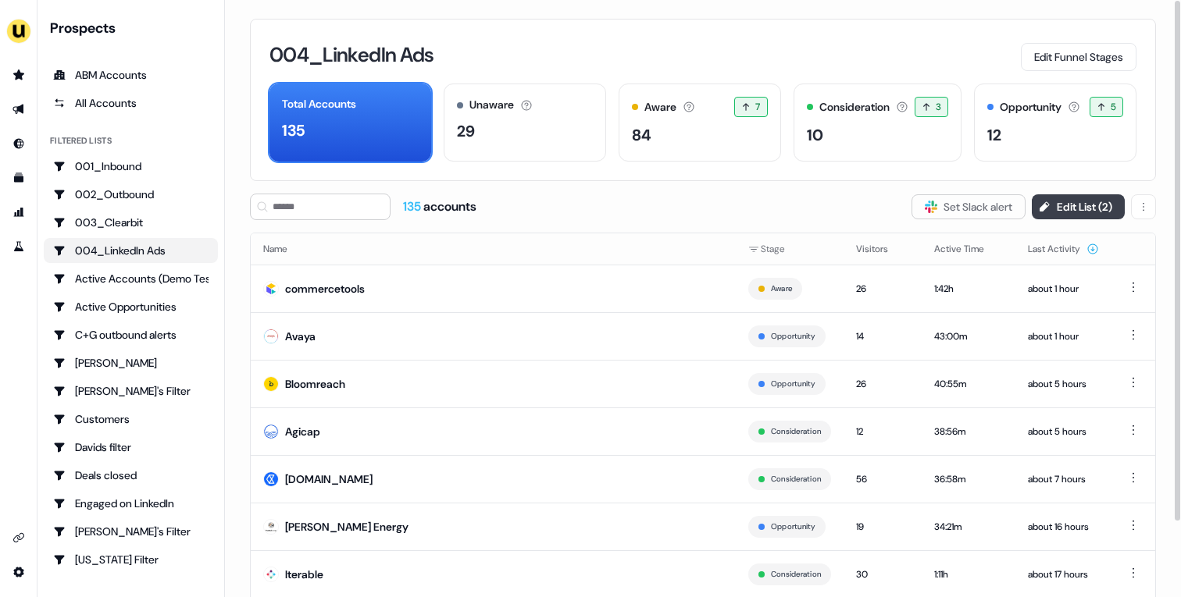
click at [1061, 206] on button "Edit List ( 2 )" at bounding box center [1078, 206] width 93 height 25
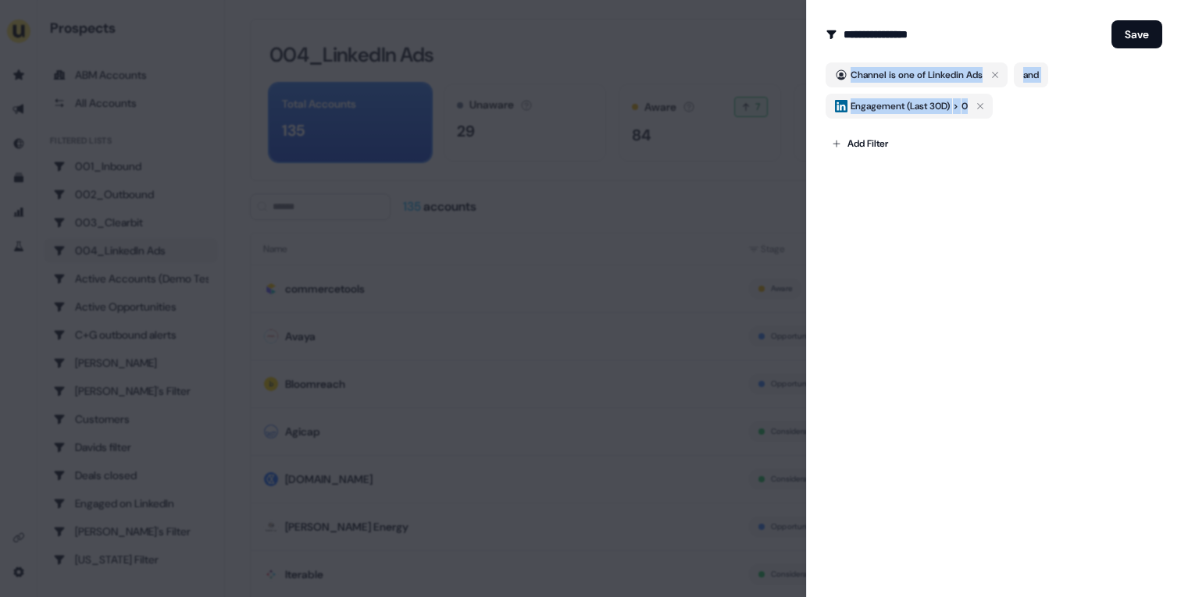
copy div "Channel is one of Linkedin Ads and Engagement (Last 30D) > 0"
drag, startPoint x: 1021, startPoint y: 118, endPoint x: 823, endPoint y: 71, distance: 203.1
click at [823, 71] on div "**********" at bounding box center [993, 298] width 375 height 597
copy div "Channel is one of Linkedin Ads and Engagement (Last 30D) > 0"
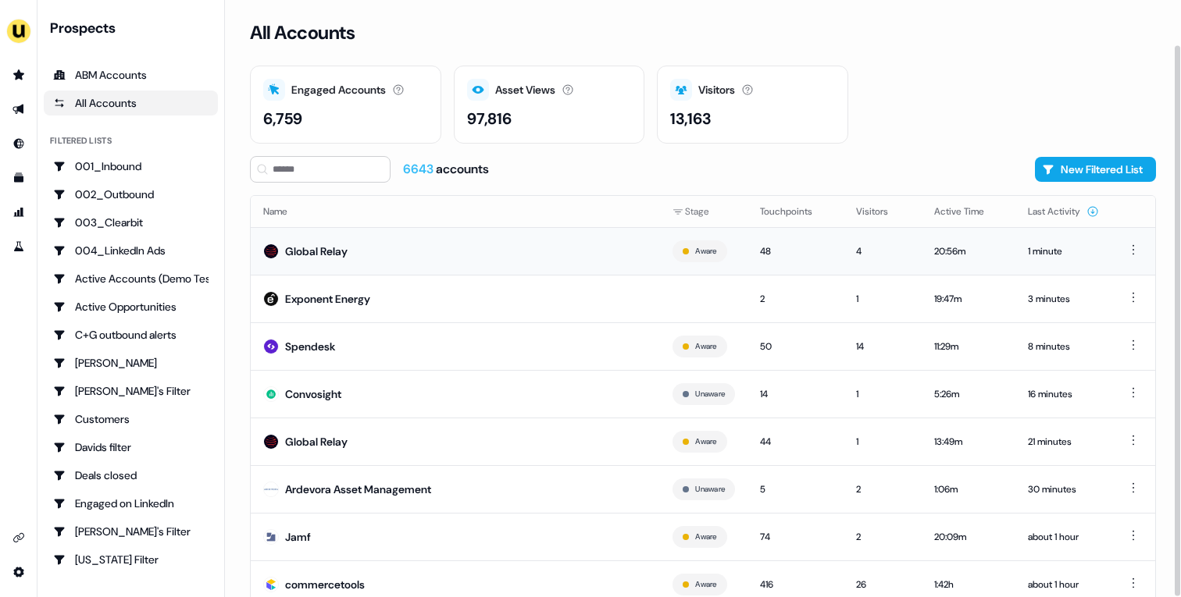
scroll to position [48, 0]
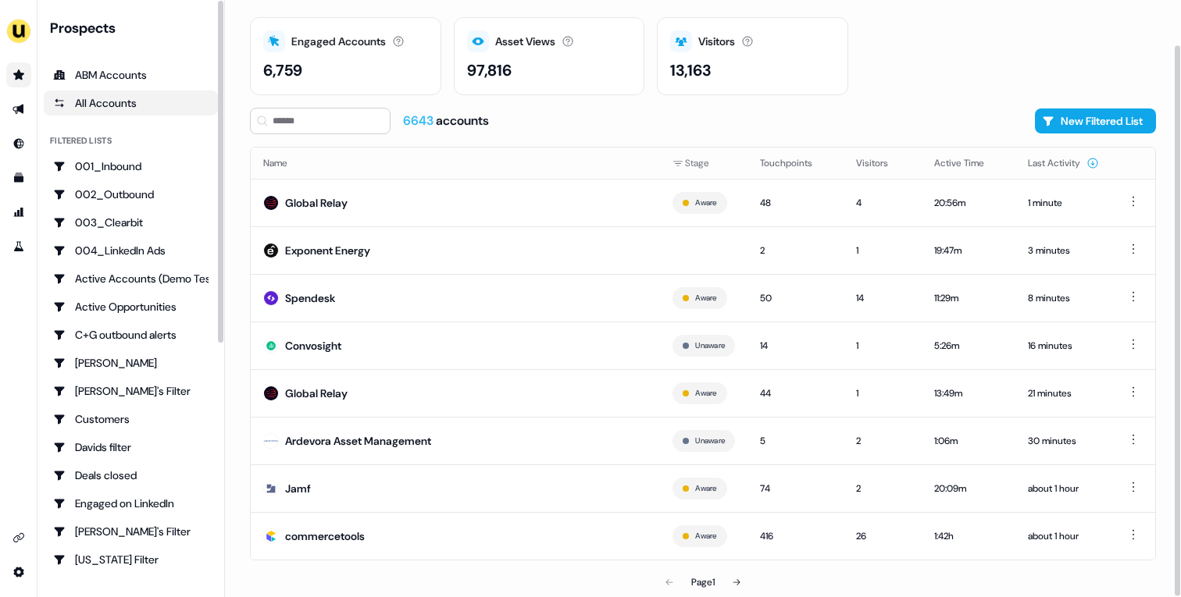
click at [26, 75] on link "Go to prospects" at bounding box center [18, 74] width 25 height 25
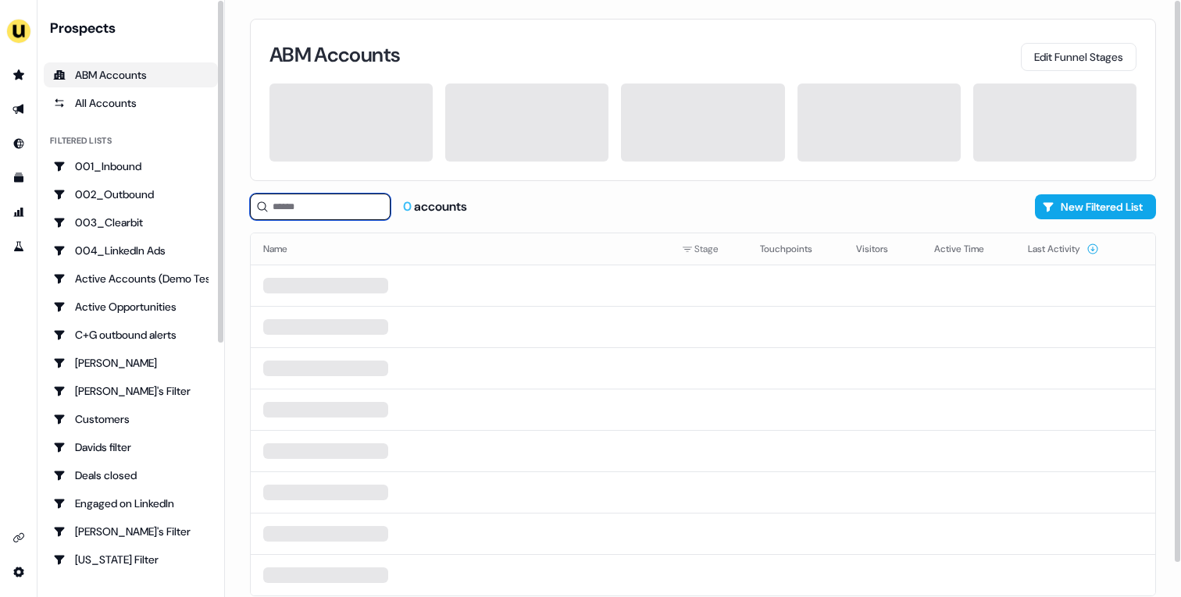
click at [319, 195] on input at bounding box center [320, 207] width 141 height 27
type input "*******"
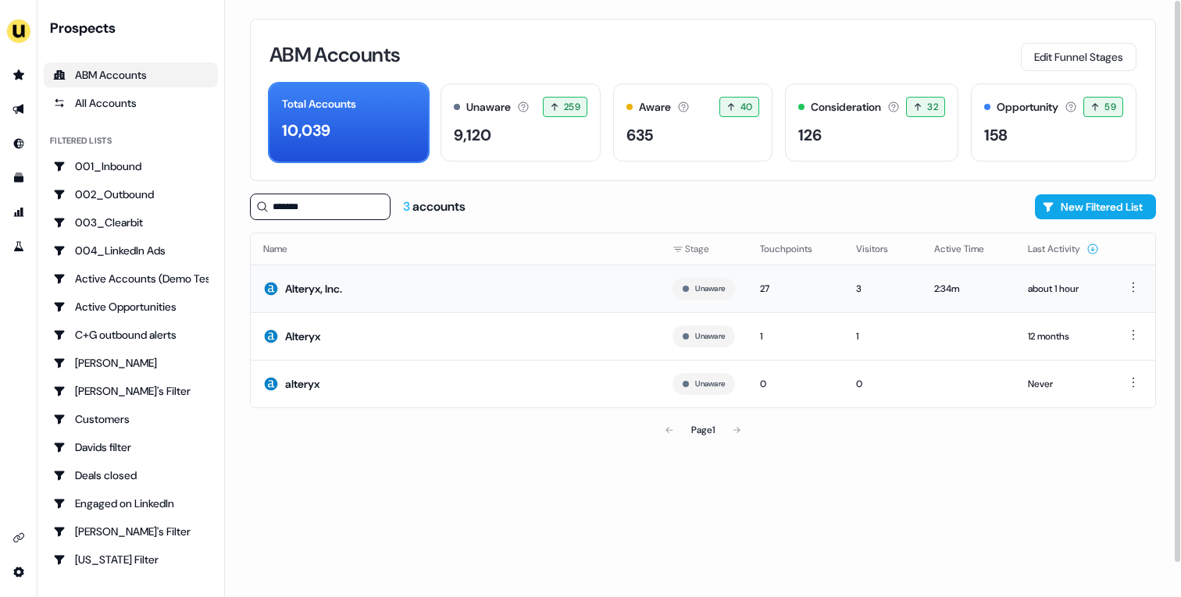
click at [433, 283] on td "Alteryx, Inc." at bounding box center [455, 289] width 409 height 48
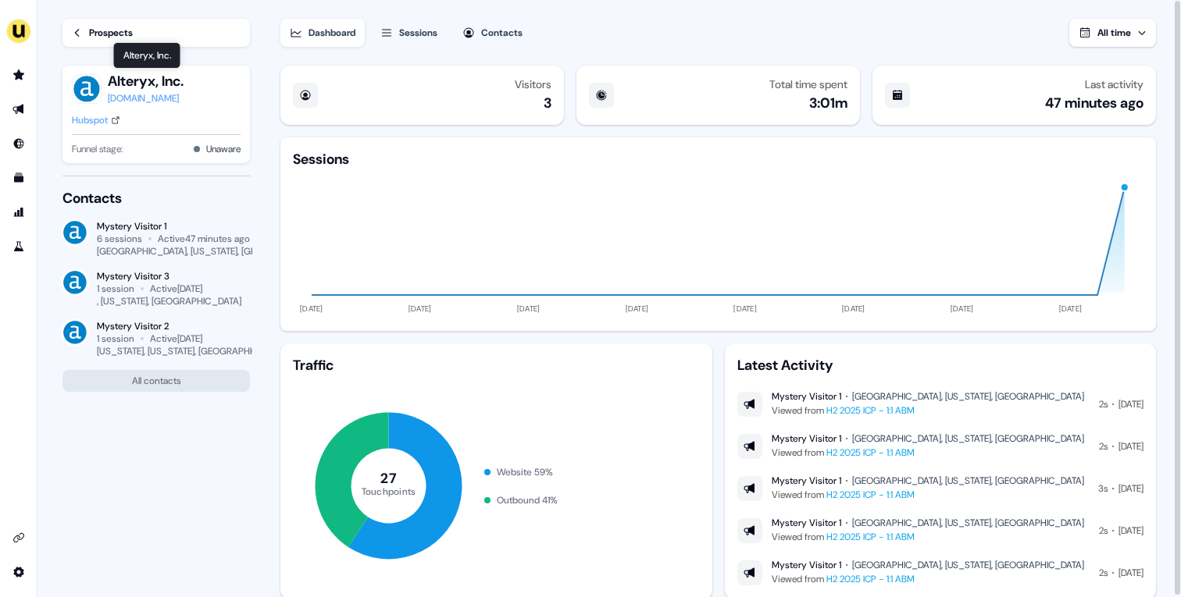
click at [130, 37] on div "Prospects" at bounding box center [111, 33] width 44 height 16
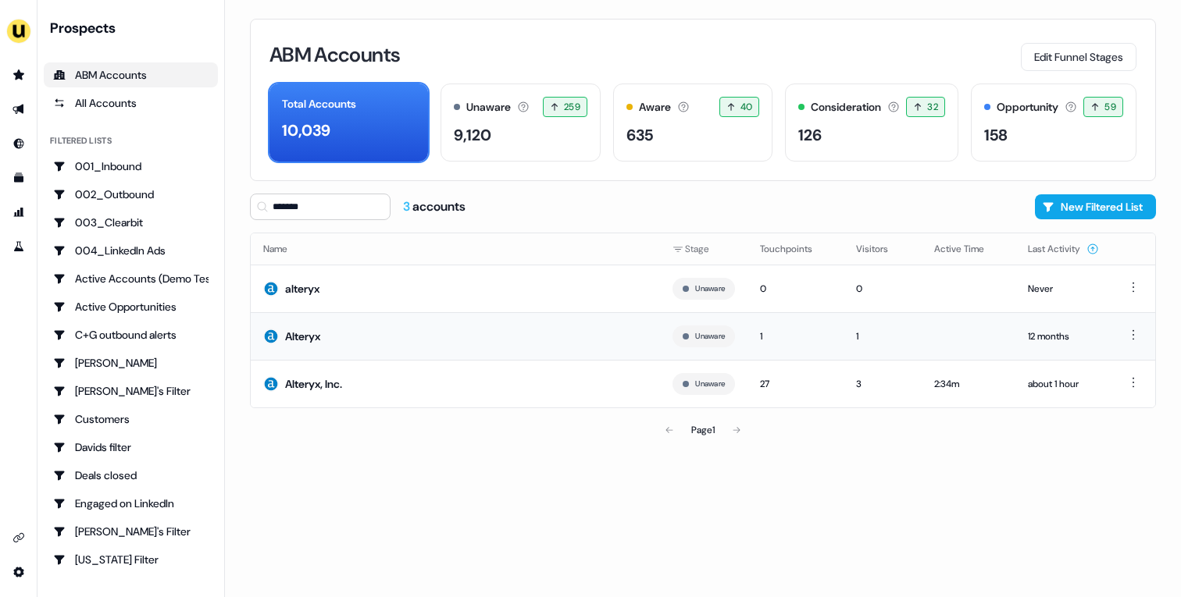
click at [342, 344] on td "Alteryx" at bounding box center [455, 336] width 409 height 48
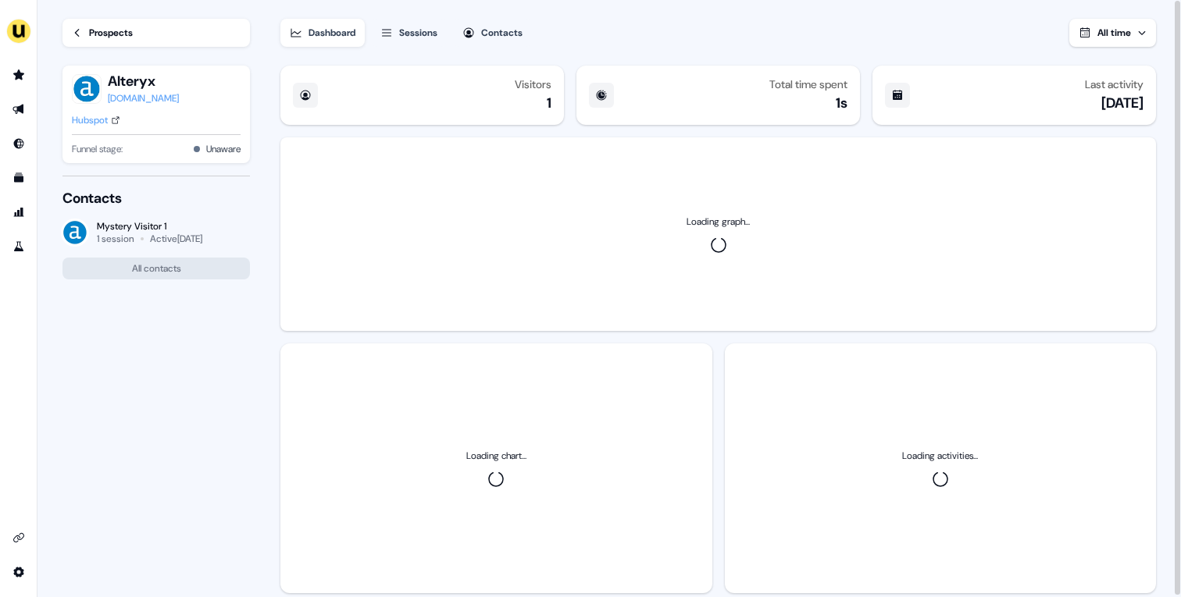
click at [105, 33] on div "Prospects" at bounding box center [111, 33] width 44 height 16
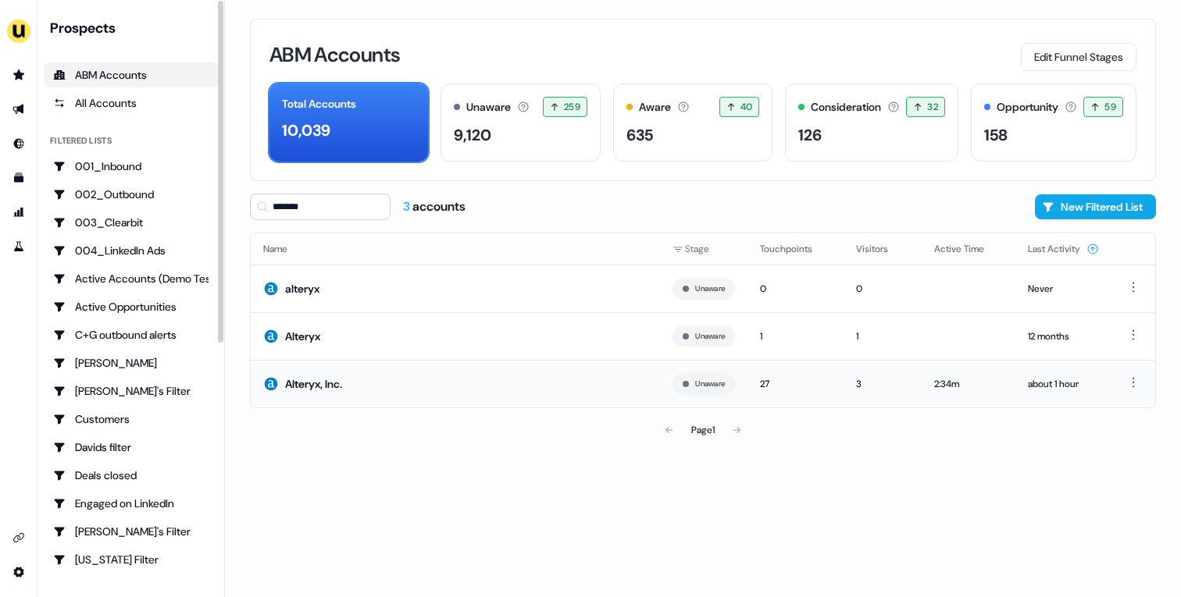
click at [437, 379] on td "Alteryx, Inc." at bounding box center [455, 384] width 409 height 48
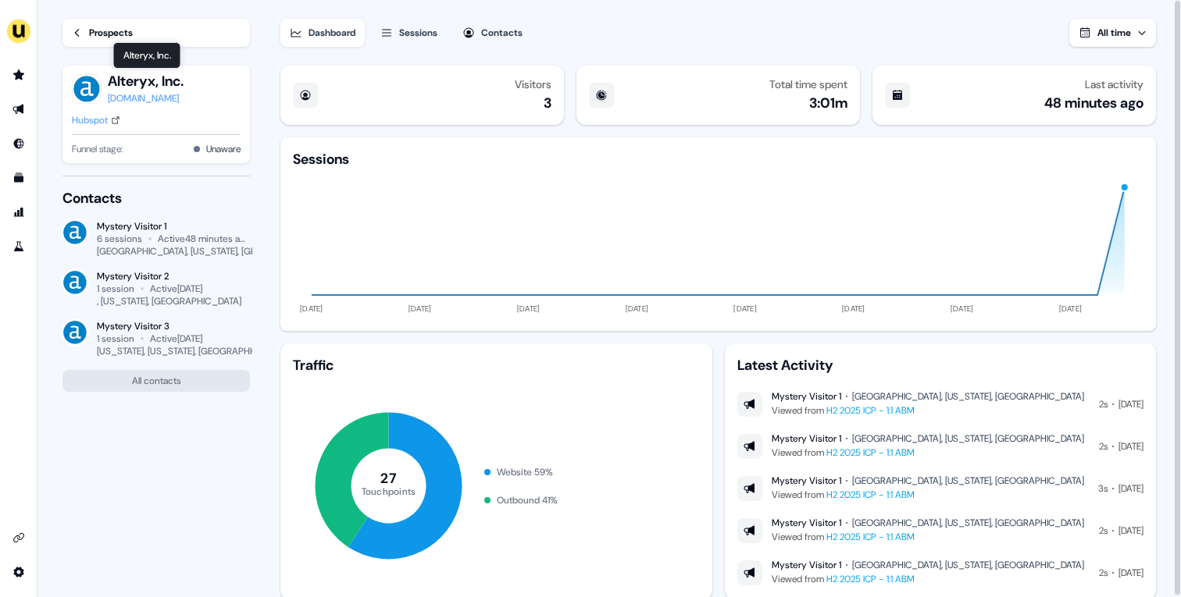
click at [134, 23] on link "Prospects" at bounding box center [155, 33] width 187 height 28
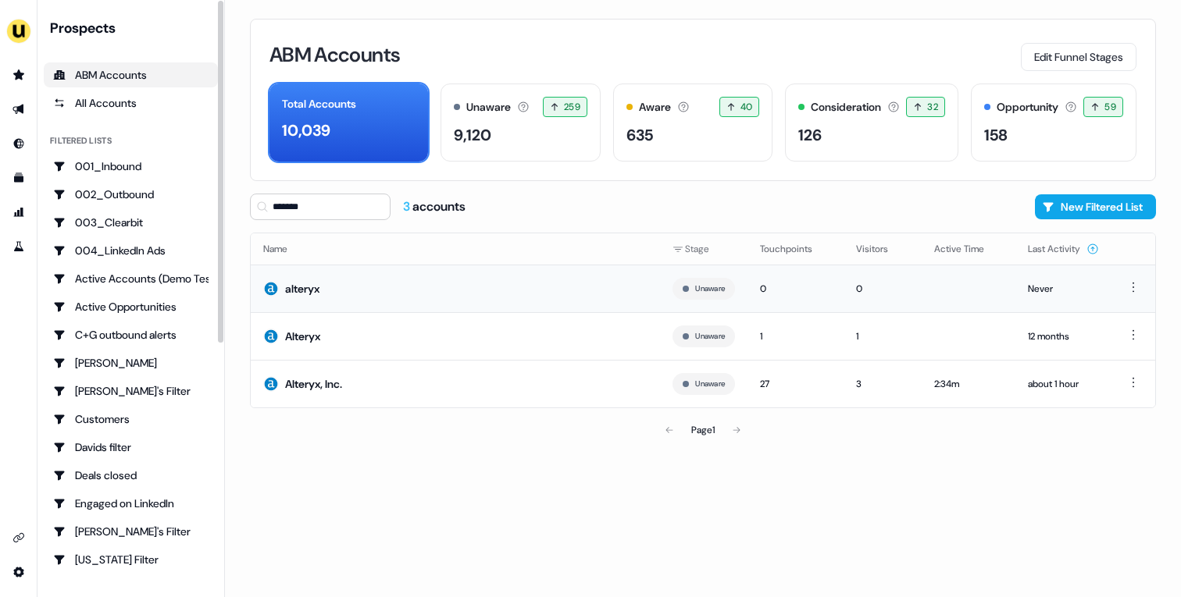
click at [362, 287] on td "alteryx" at bounding box center [455, 289] width 409 height 48
